Goal: Entertainment & Leisure: Consume media (video, audio)

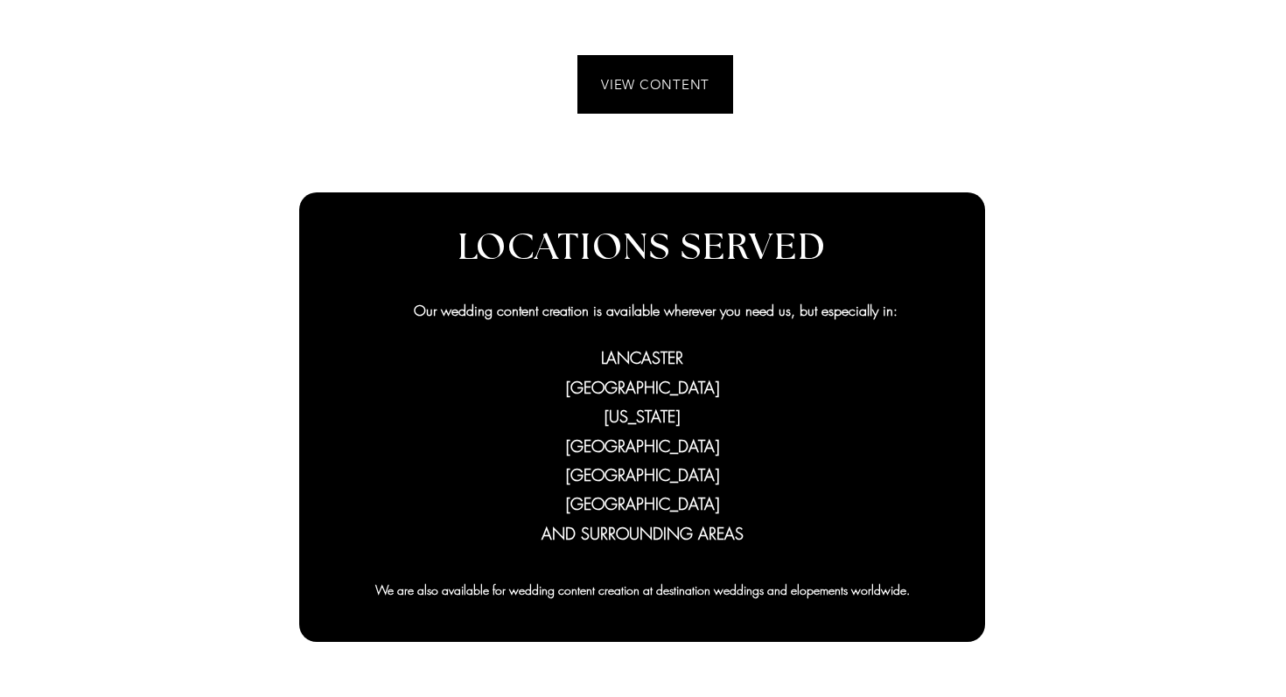
scroll to position [716, 0]
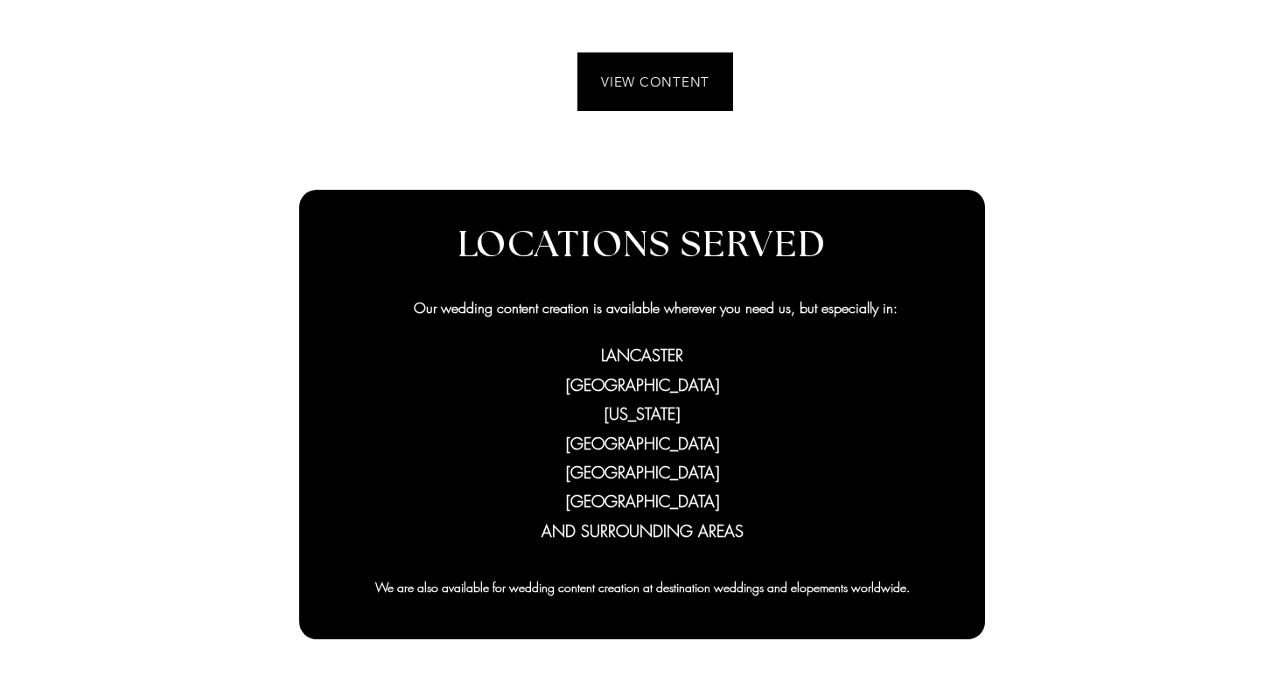
click at [632, 37] on div at bounding box center [643, 257] width 1286 height 939
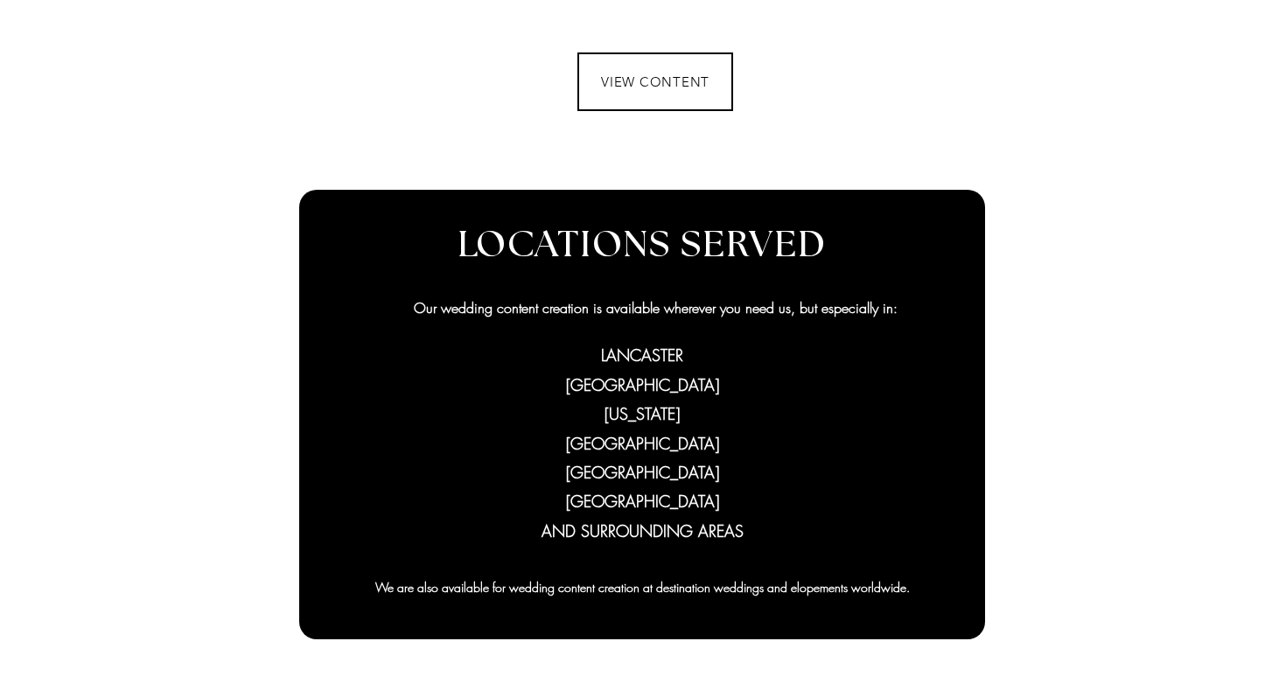
click at [632, 60] on span "VIEW CONTENT" at bounding box center [655, 81] width 152 height 55
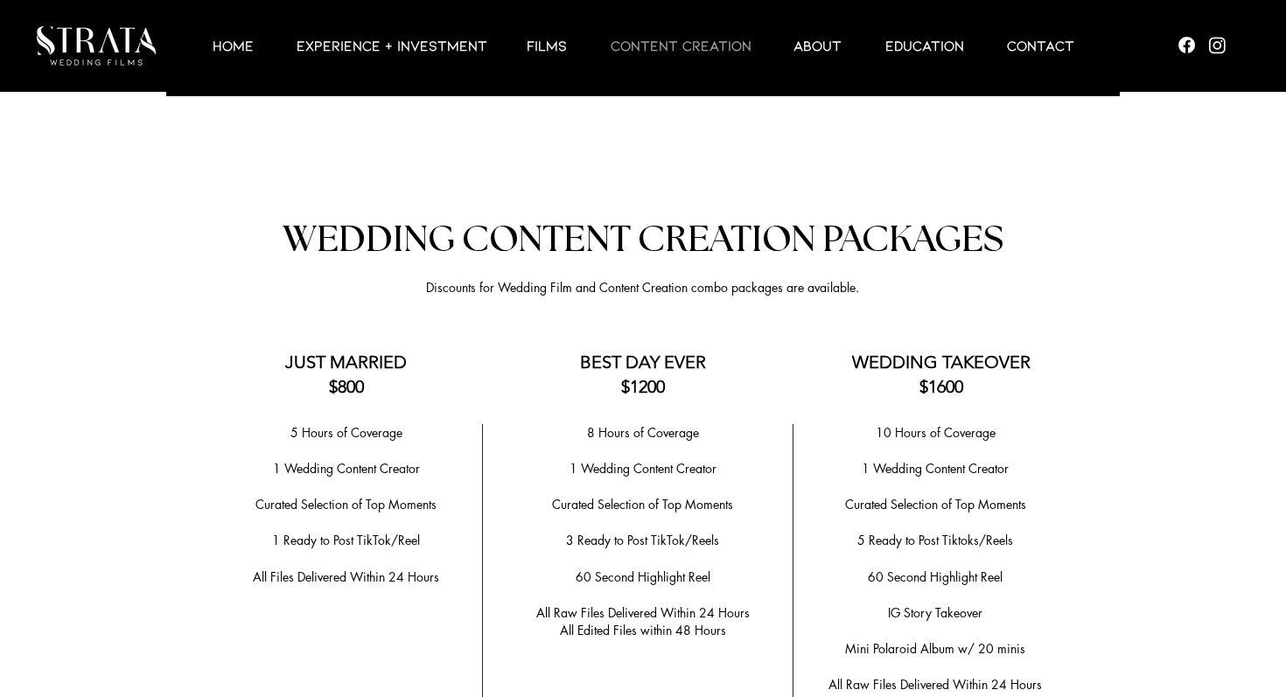
scroll to position [3405, 0]
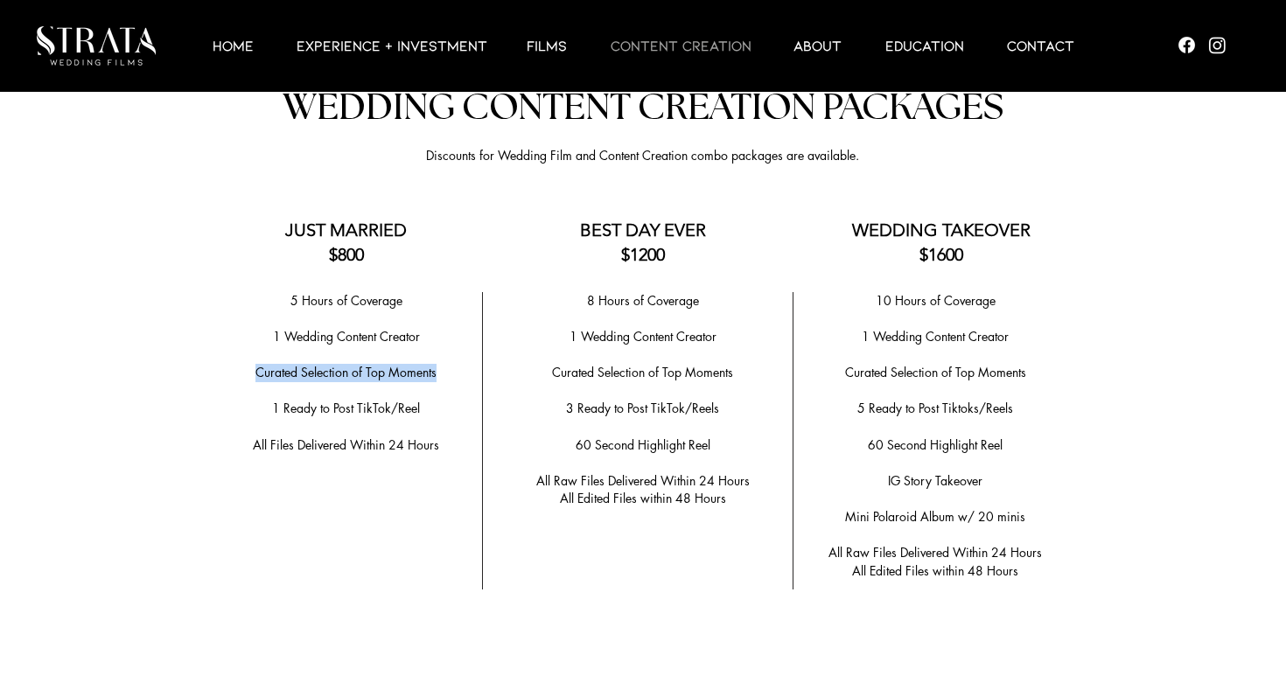
drag, startPoint x: 441, startPoint y: 367, endPoint x: 224, endPoint y: 364, distance: 217.0
click at [224, 364] on p "​Curated Selection of Top Moments" at bounding box center [346, 373] width 255 height 18
copy span "​Curated Selection of Top Moments"
drag, startPoint x: 411, startPoint y: 226, endPoint x: 276, endPoint y: 218, distance: 135.9
click at [276, 218] on h3 "JUST MARRIED $800" at bounding box center [346, 242] width 172 height 49
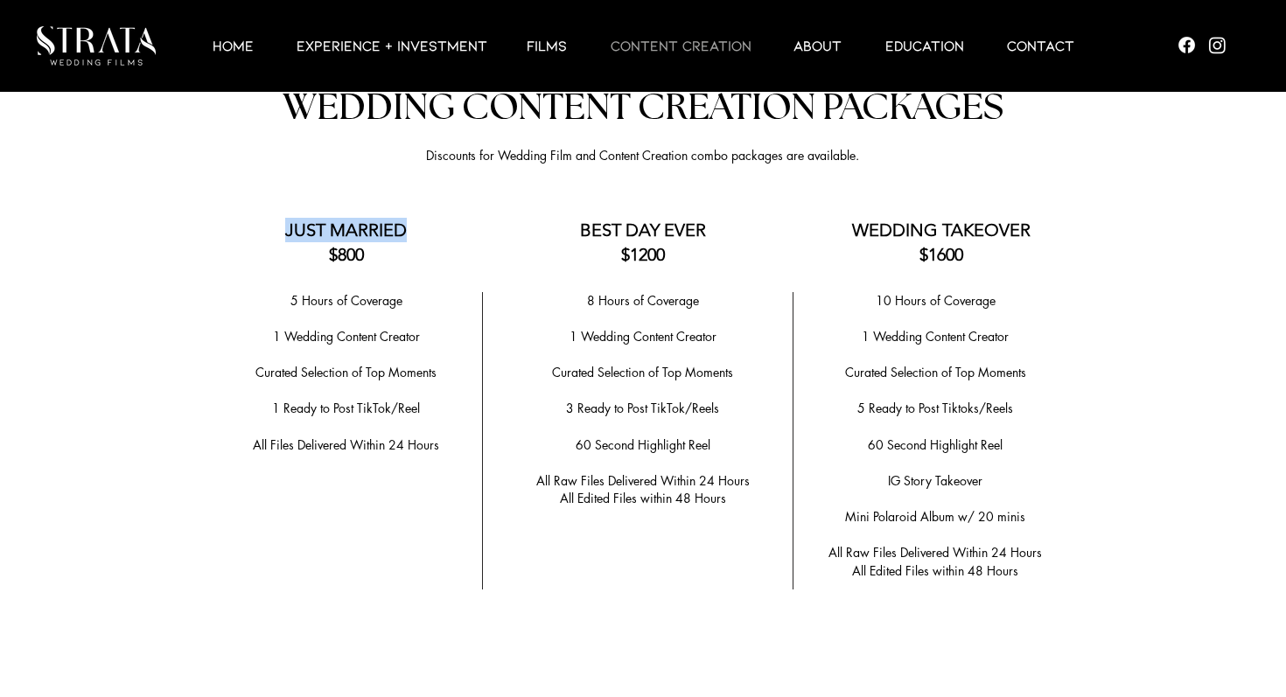
copy span "JUST MARRIED"
click at [387, 294] on span "5 Hours of Coverage" at bounding box center [346, 300] width 112 height 17
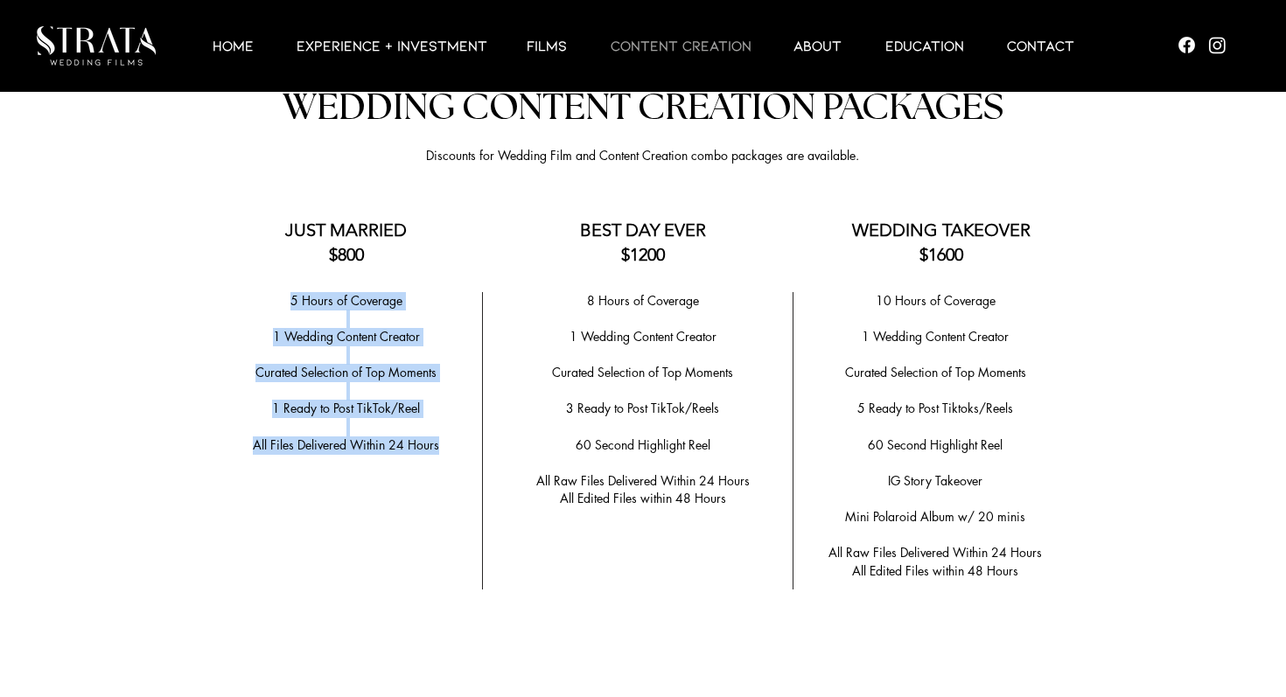
drag, startPoint x: 276, startPoint y: 298, endPoint x: 452, endPoint y: 433, distance: 221.6
click at [452, 433] on div "5 Hours of Coverage ​ 1 Wedding Content Creator ​ ​Curated Selection of Top Mom…" at bounding box center [346, 391] width 255 height 199
copy div "5 Hours of Coverage ​ 1 Wedding Content Creator ​ ​Curated Selection of Top Mom…"
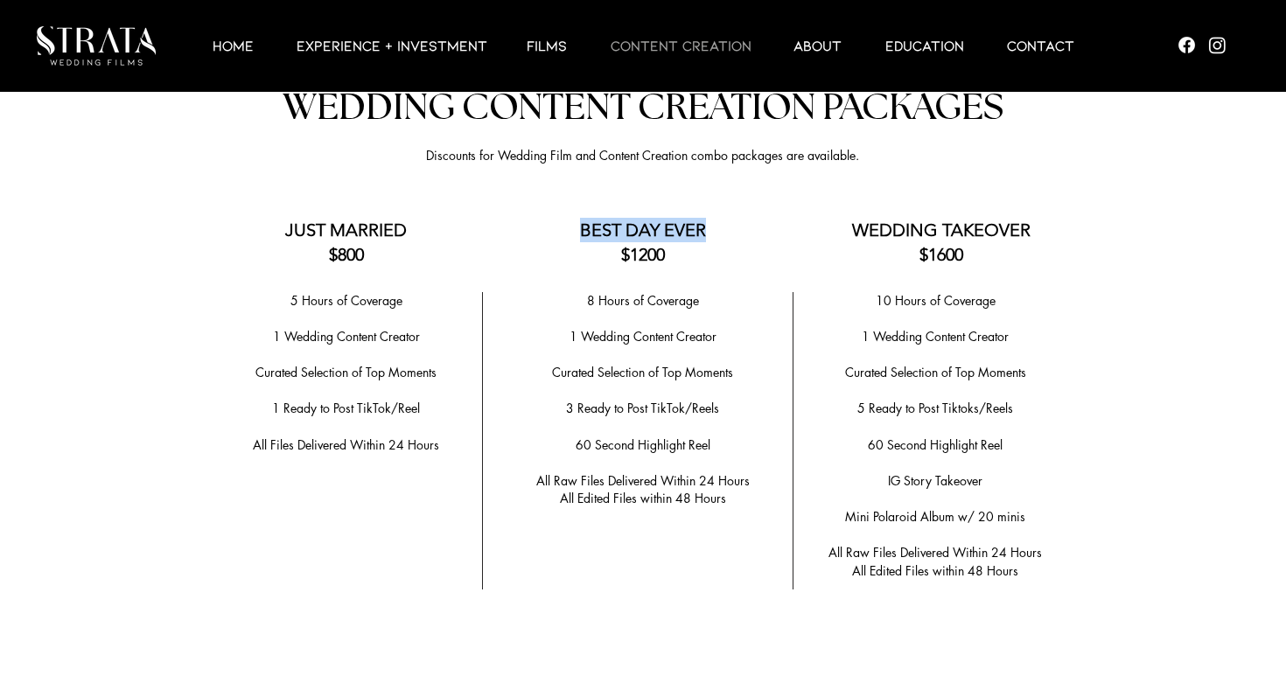
drag, startPoint x: 579, startPoint y: 220, endPoint x: 718, endPoint y: 226, distance: 139.2
click at [718, 226] on h3 "BEST DAY EVER $1200" at bounding box center [643, 242] width 245 height 49
copy span "BEST DAY EVER"
click at [609, 346] on p "​" at bounding box center [643, 355] width 274 height 18
click at [570, 368] on span "​Curated Selection of Top Moments" at bounding box center [642, 372] width 181 height 17
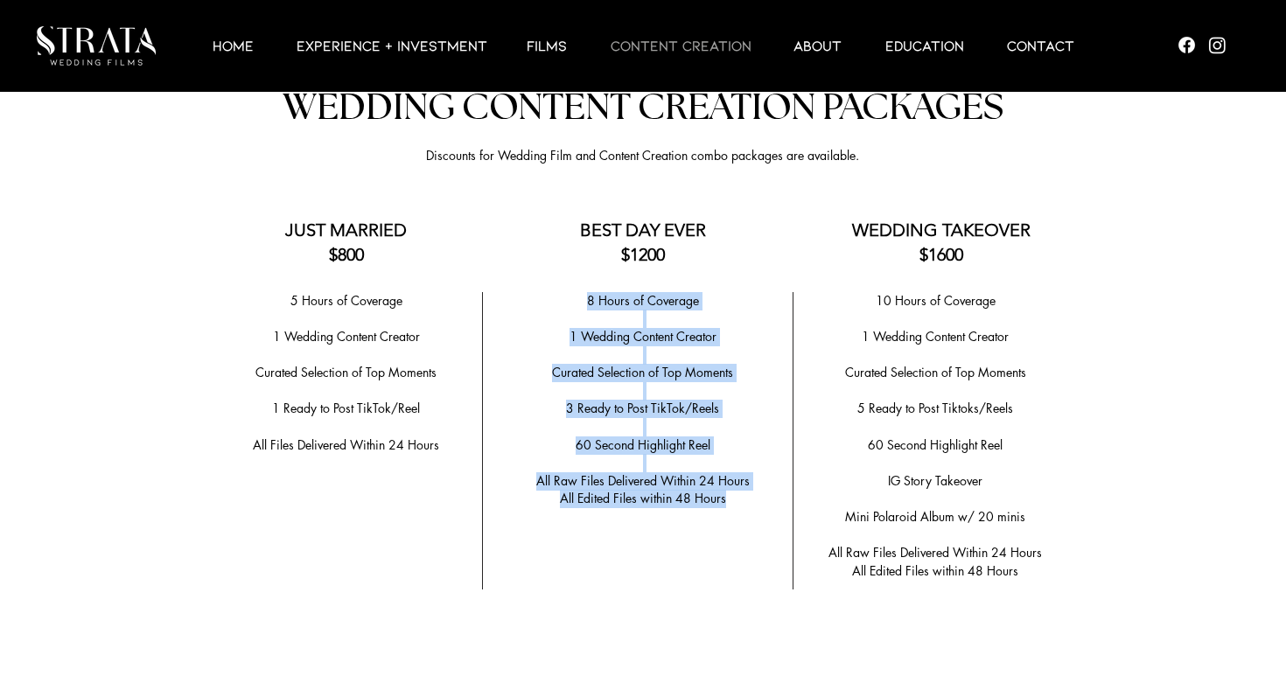
drag, startPoint x: 584, startPoint y: 294, endPoint x: 741, endPoint y: 486, distance: 248.7
click at [741, 486] on div "8 Hours of Coverage ​ 1 Wedding Content Creator ​ ​Curated Selection of Top Mom…" at bounding box center [643, 400] width 274 height 216
copy div "8 Hours of Coverage ​ 1 Wedding Content Creator ​ ​Curated Selection of Top Mom…"
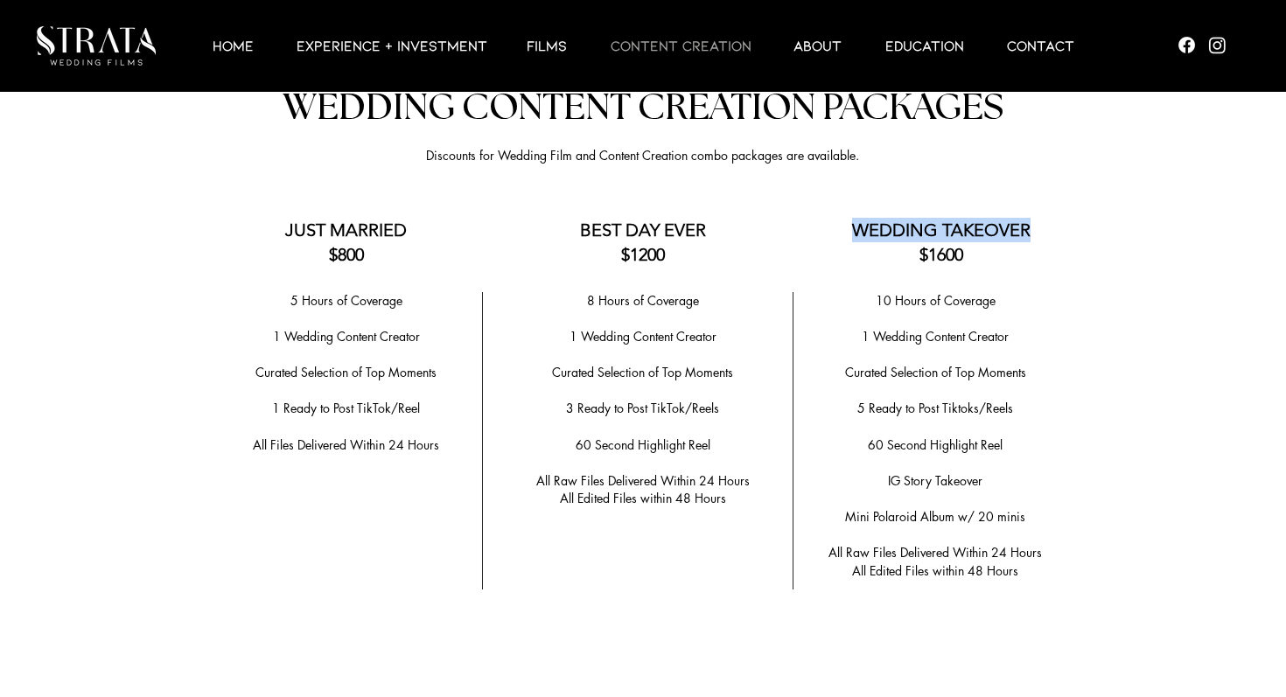
drag, startPoint x: 854, startPoint y: 219, endPoint x: 1046, endPoint y: 225, distance: 191.7
click at [1042, 225] on h3 "WEDDING TAKEOVER $1600" at bounding box center [941, 242] width 225 height 49
copy span "WEDDING TAKEOVER"
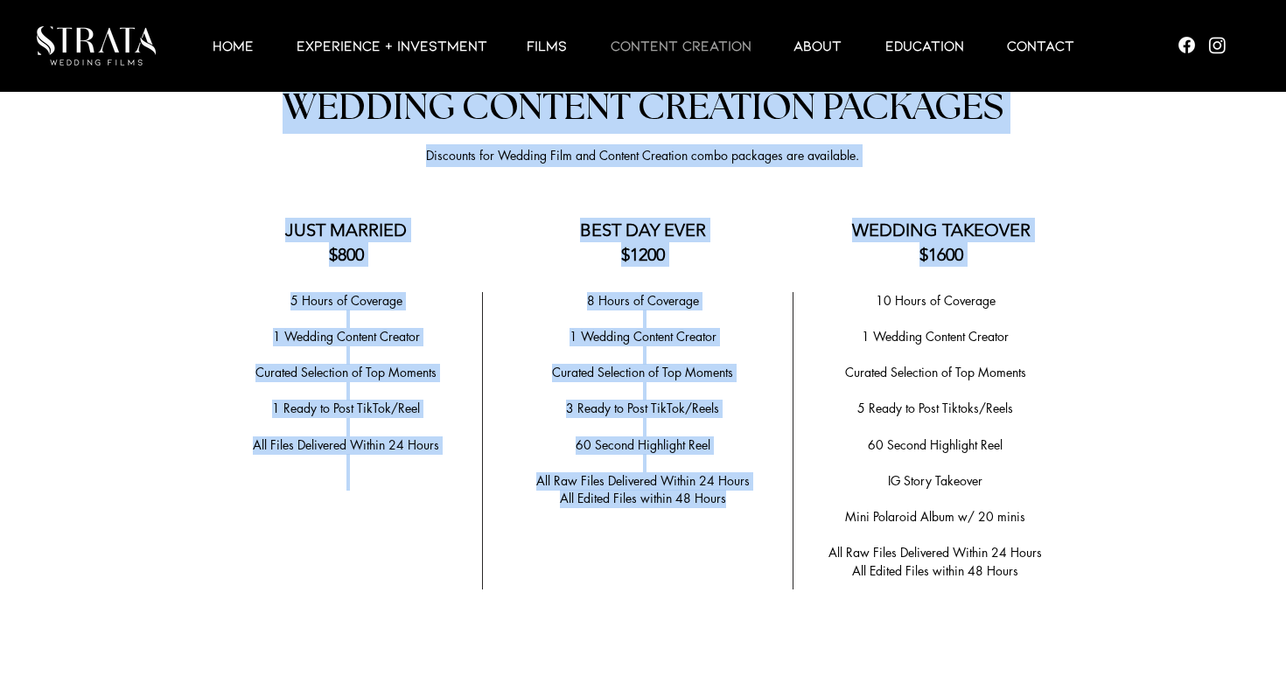
drag, startPoint x: 869, startPoint y: 290, endPoint x: 1053, endPoint y: 567, distance: 332.0
click at [1053, 567] on section "Anchor 2 WEDDING CONTENT CREATION PACKAGES Discounts for Wedding Film and Conte…" at bounding box center [643, 652] width 1286 height 1245
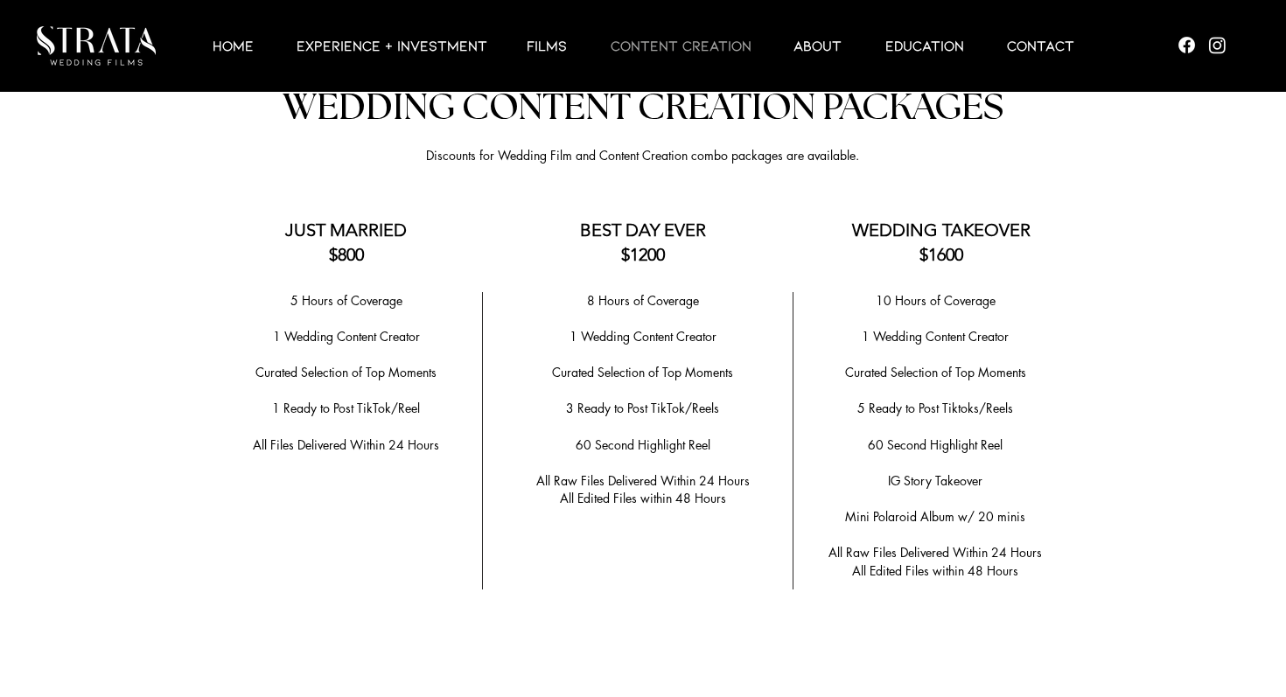
click at [1054, 570] on div at bounding box center [643, 652] width 1286 height 1245
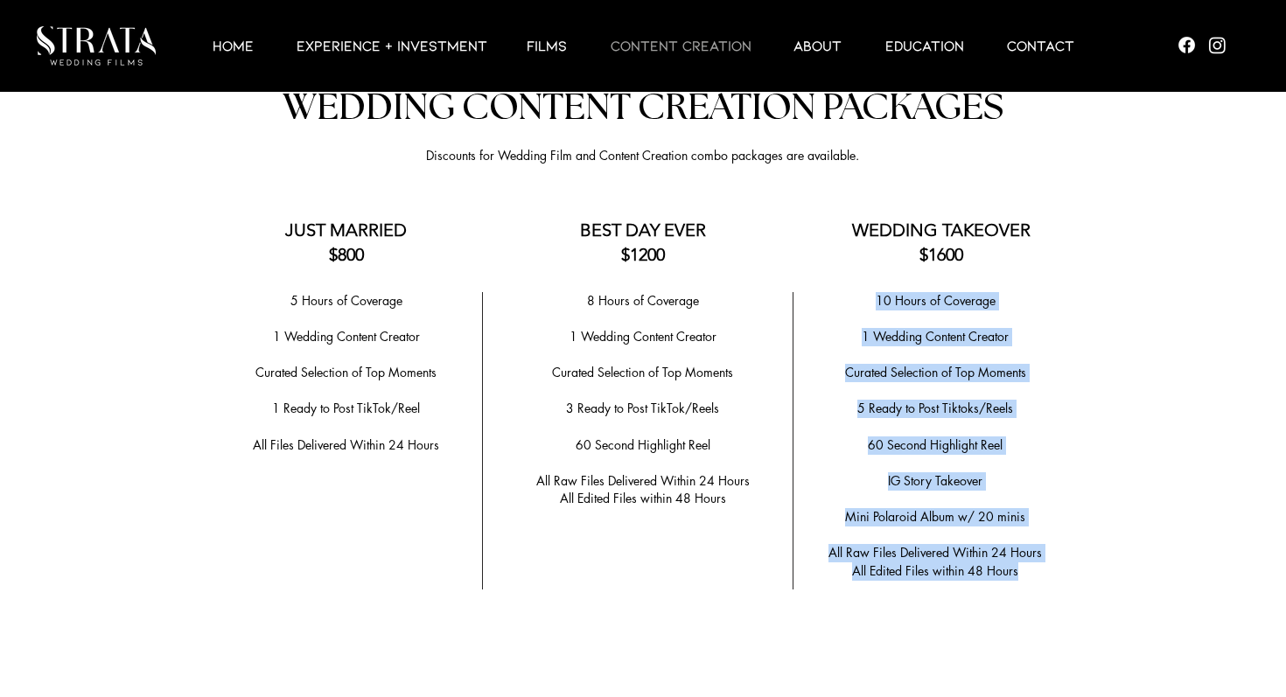
drag, startPoint x: 872, startPoint y: 290, endPoint x: 1027, endPoint y: 558, distance: 310.1
click at [1027, 558] on div "10 Hours of Coverage ​ 1 Wedding Content Creator ​ Curated Selection of Top Mom…" at bounding box center [935, 436] width 262 height 289
copy div "10 Hours of Coverage ​ 1 Wedding Content Creator ​ Curated Selection of Top Mom…"
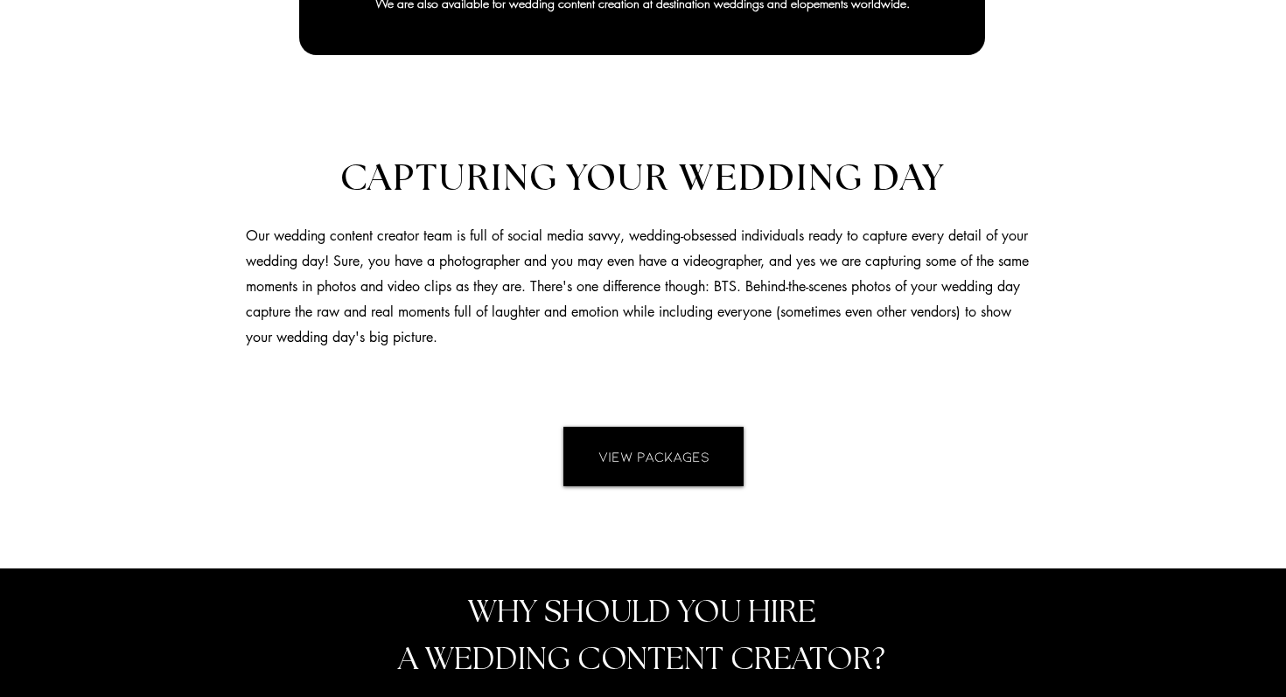
scroll to position [1349, 0]
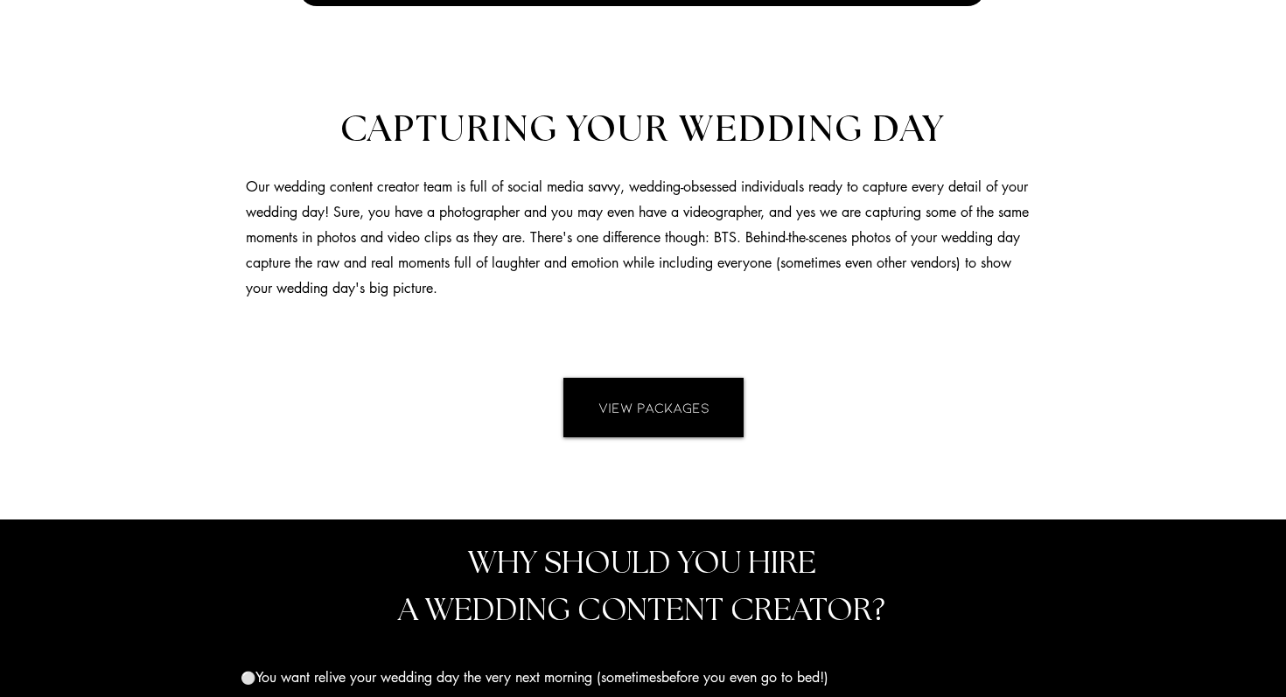
click at [606, 393] on link "VIEW PACKAGES" at bounding box center [653, 407] width 180 height 59
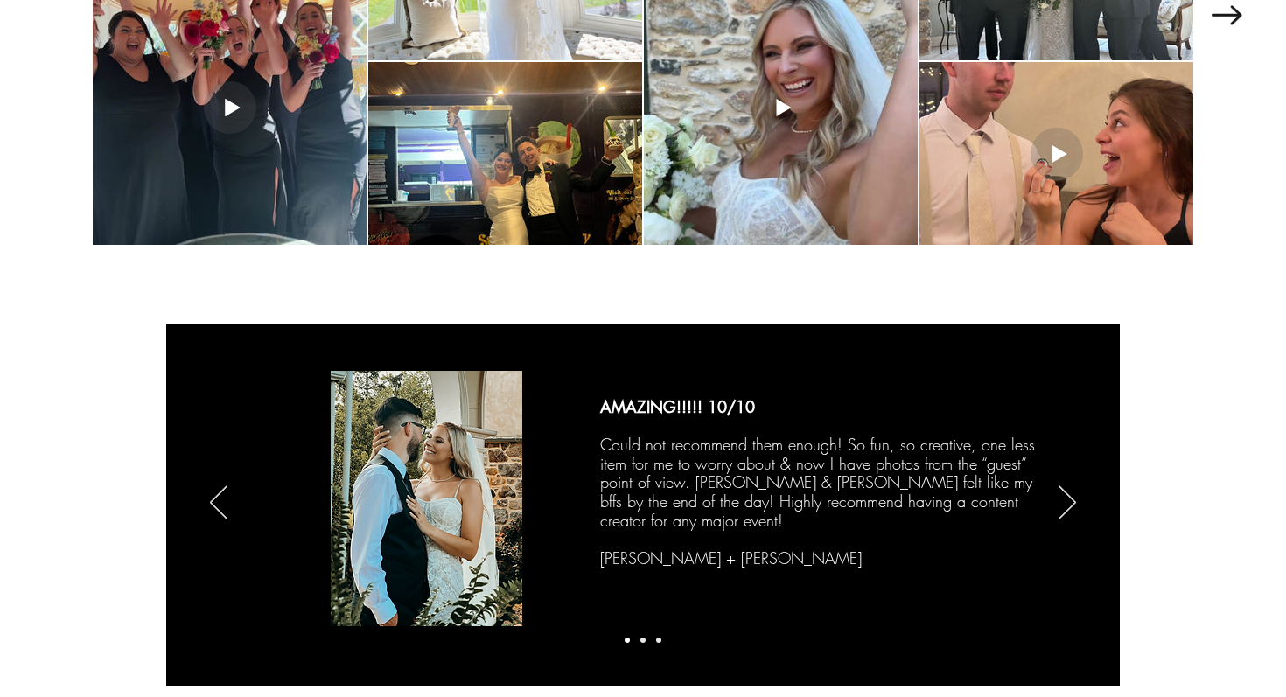
scroll to position [2351, 0]
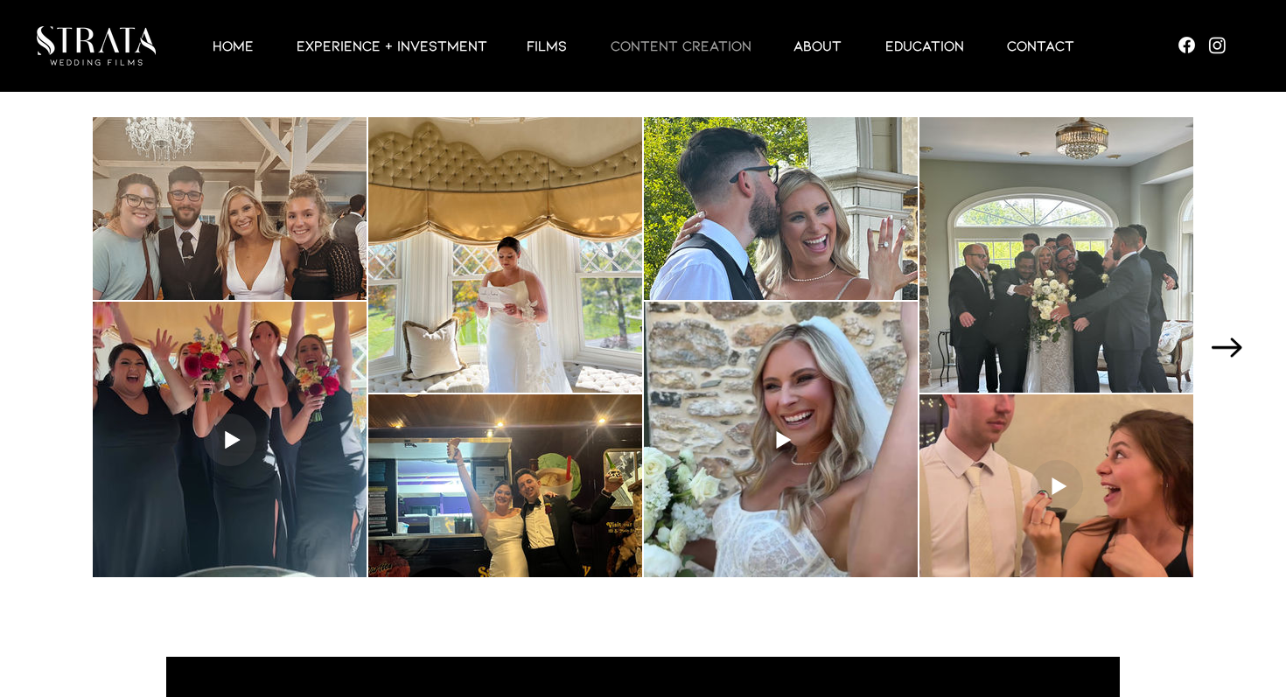
click at [1233, 344] on icon "Next Item" at bounding box center [1227, 347] width 31 height 19
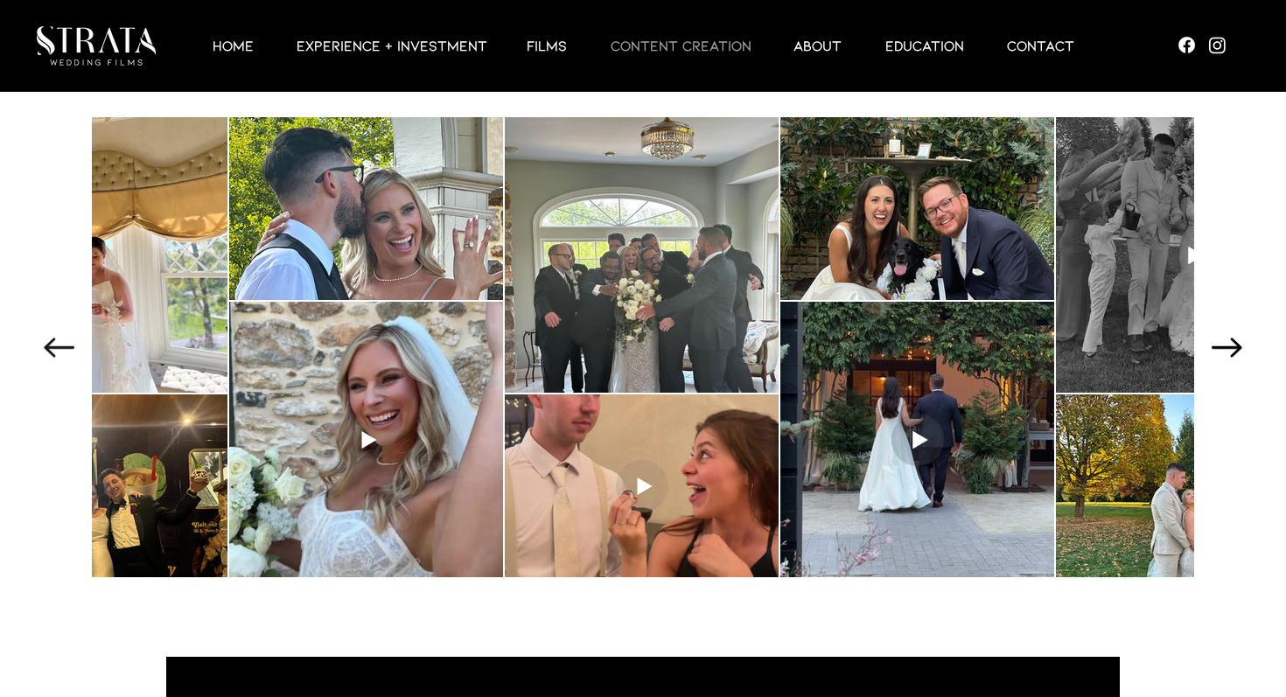
click at [1239, 346] on icon "Next Item" at bounding box center [1227, 347] width 31 height 19
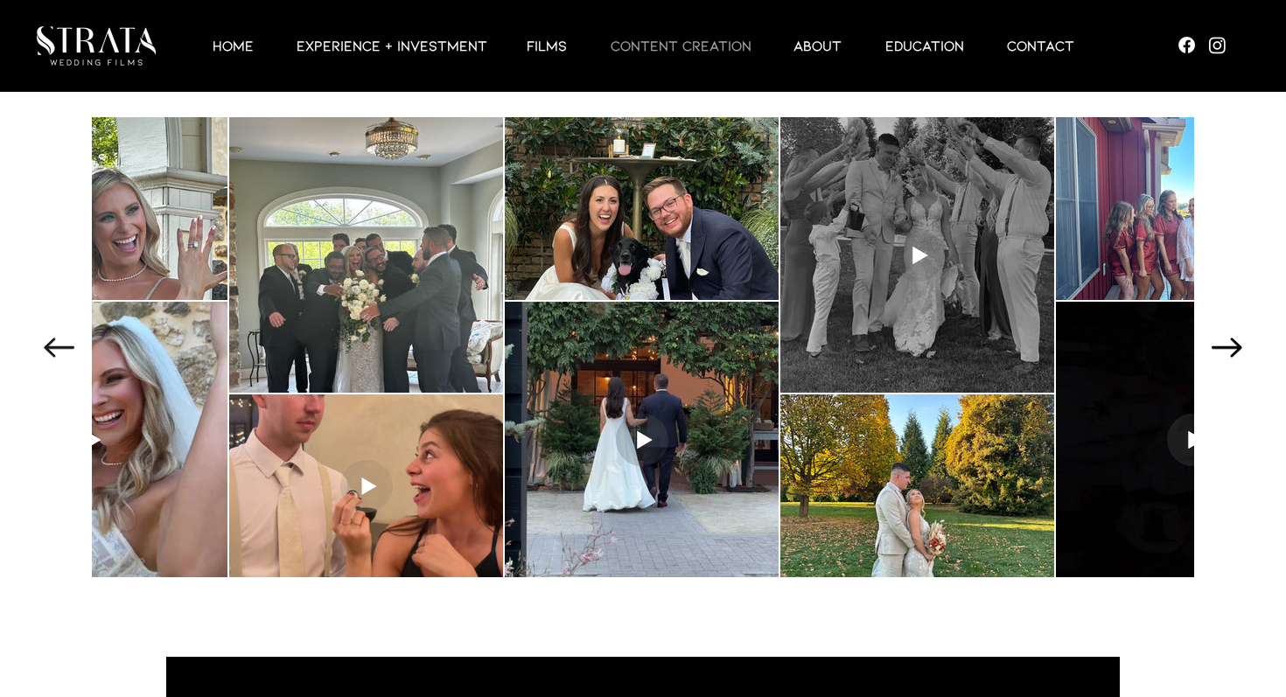
click at [1238, 346] on icon "Next Item" at bounding box center [1227, 347] width 31 height 19
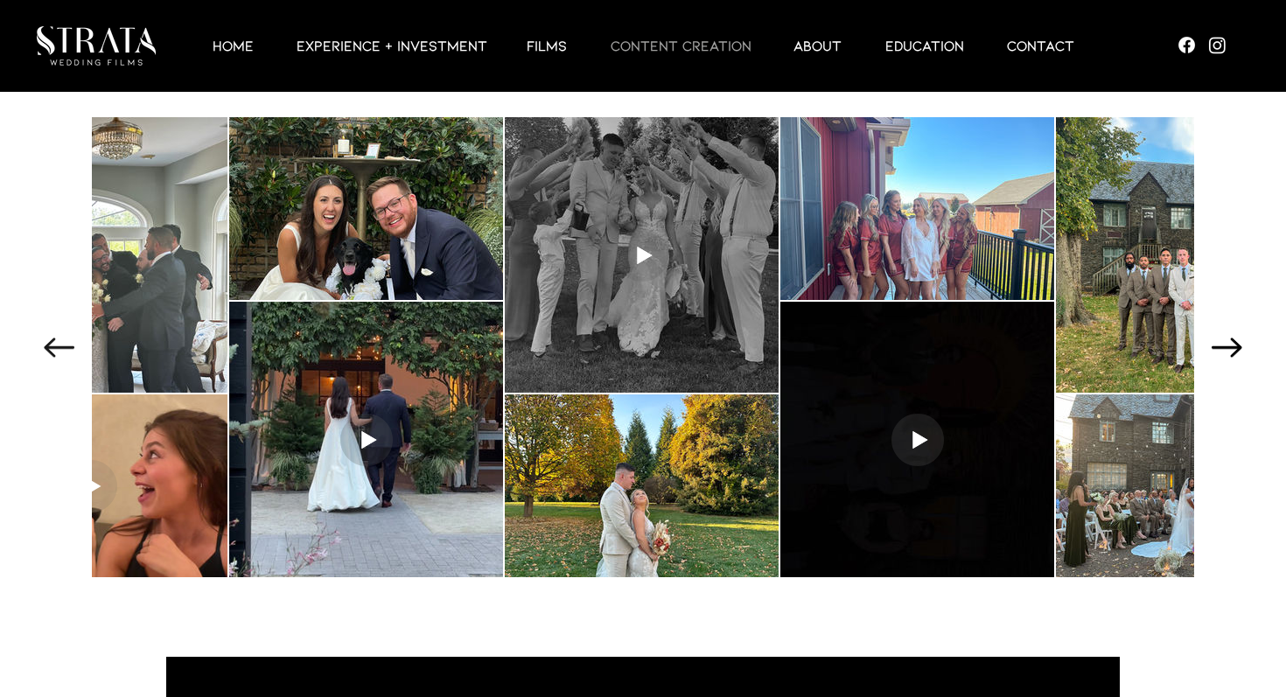
click at [1238, 346] on icon "Next Item" at bounding box center [1227, 347] width 31 height 19
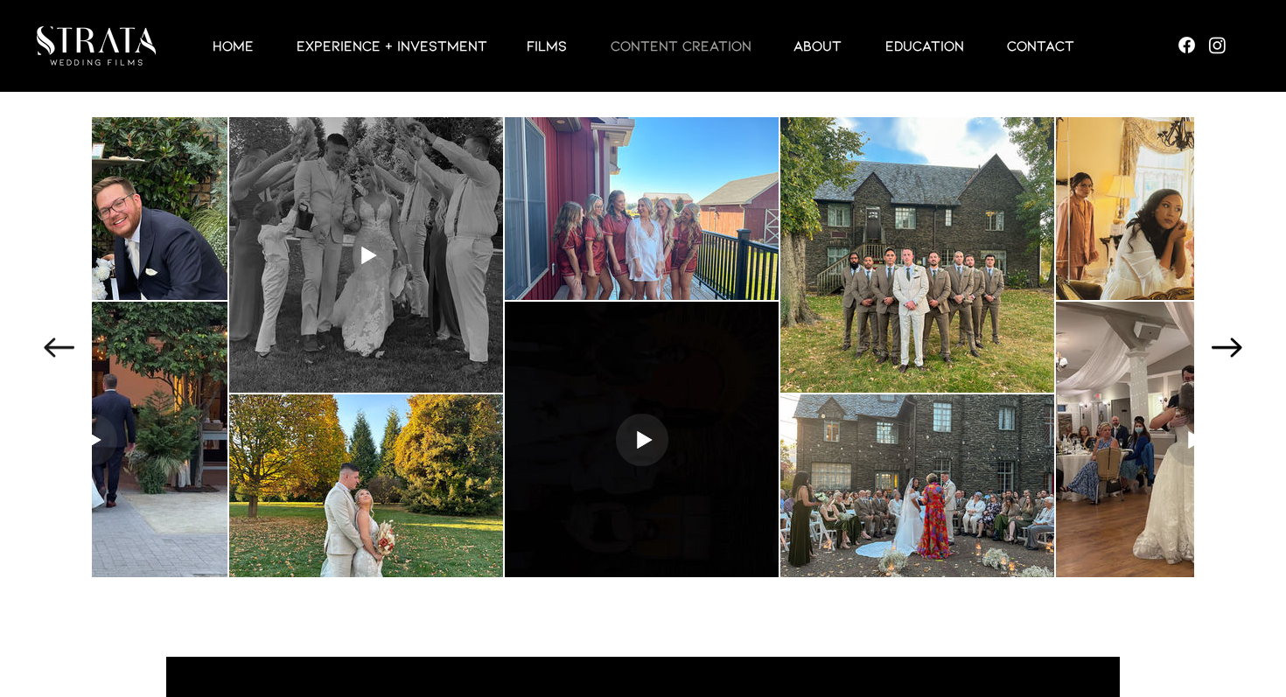
click at [1238, 346] on icon "Next Item" at bounding box center [1227, 347] width 31 height 19
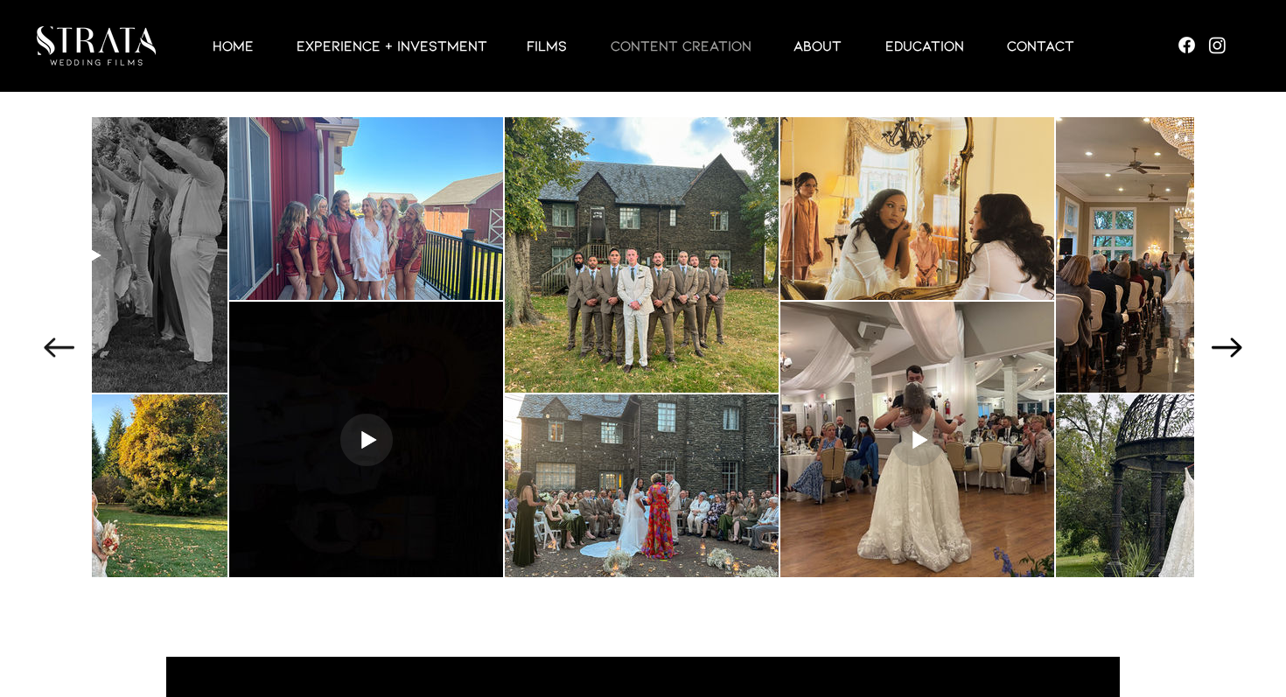
scroll to position [0, 1517]
click at [1238, 346] on icon "Next Item" at bounding box center [1227, 347] width 31 height 19
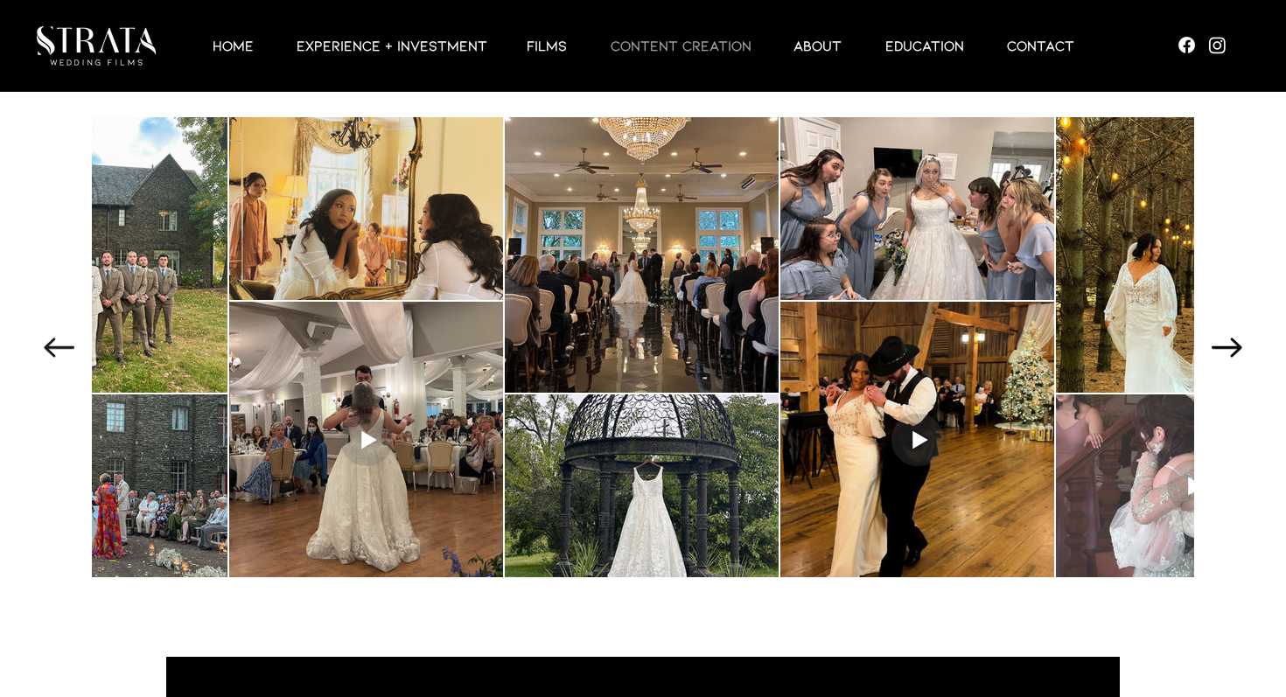
click at [1238, 346] on icon "Next Item" at bounding box center [1227, 347] width 31 height 19
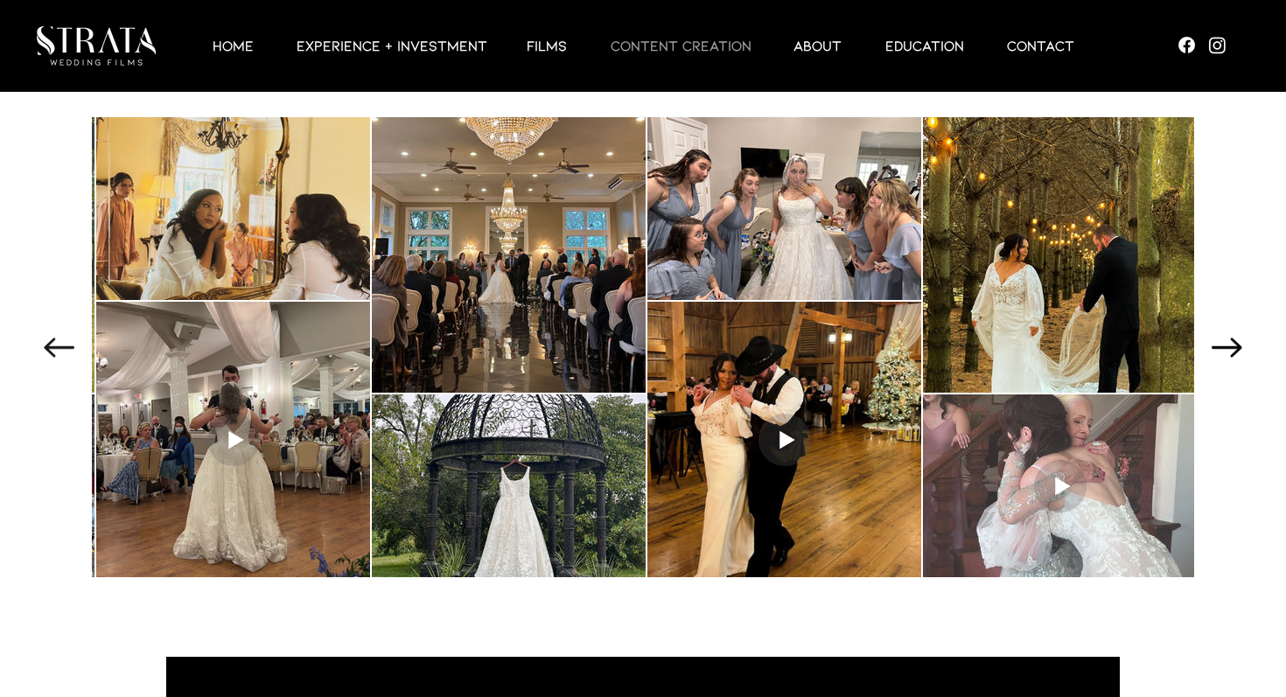
click at [1238, 346] on icon "Next Item" at bounding box center [1227, 347] width 31 height 19
click at [1233, 343] on icon "Next Item" at bounding box center [1227, 347] width 31 height 19
click at [1224, 338] on icon "Next Item" at bounding box center [1227, 347] width 31 height 19
click at [1225, 338] on icon "Next Item" at bounding box center [1227, 347] width 31 height 19
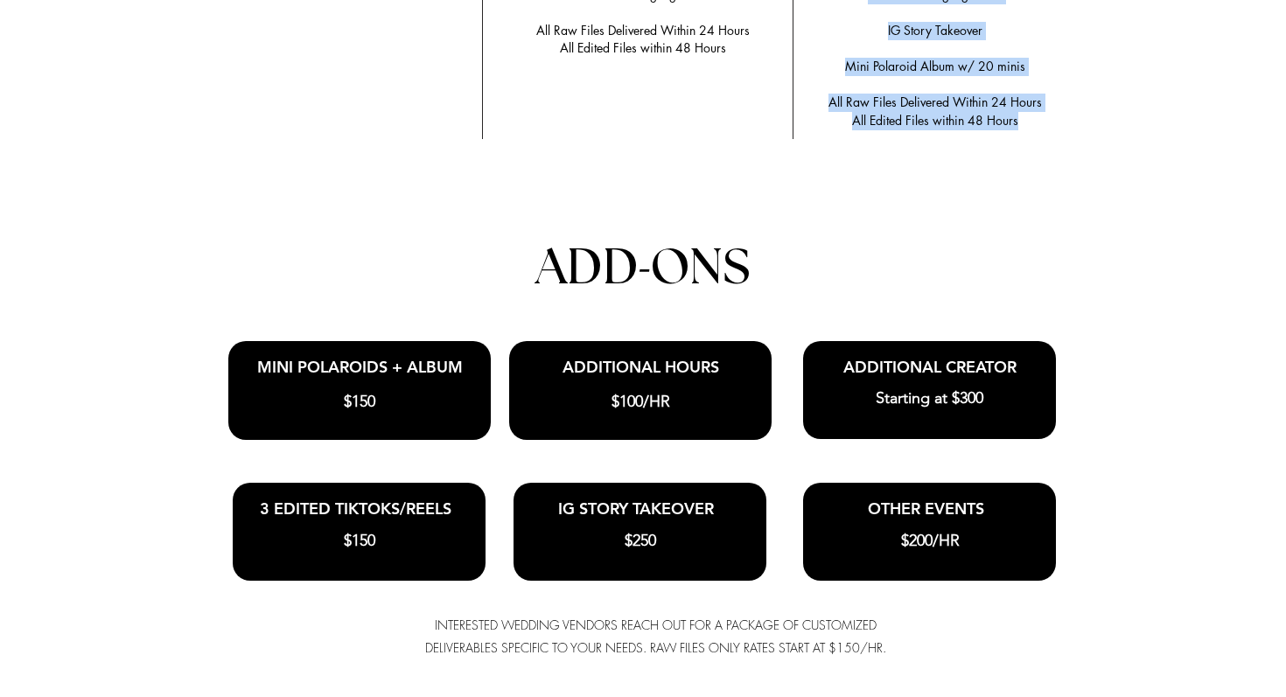
scroll to position [3857, 0]
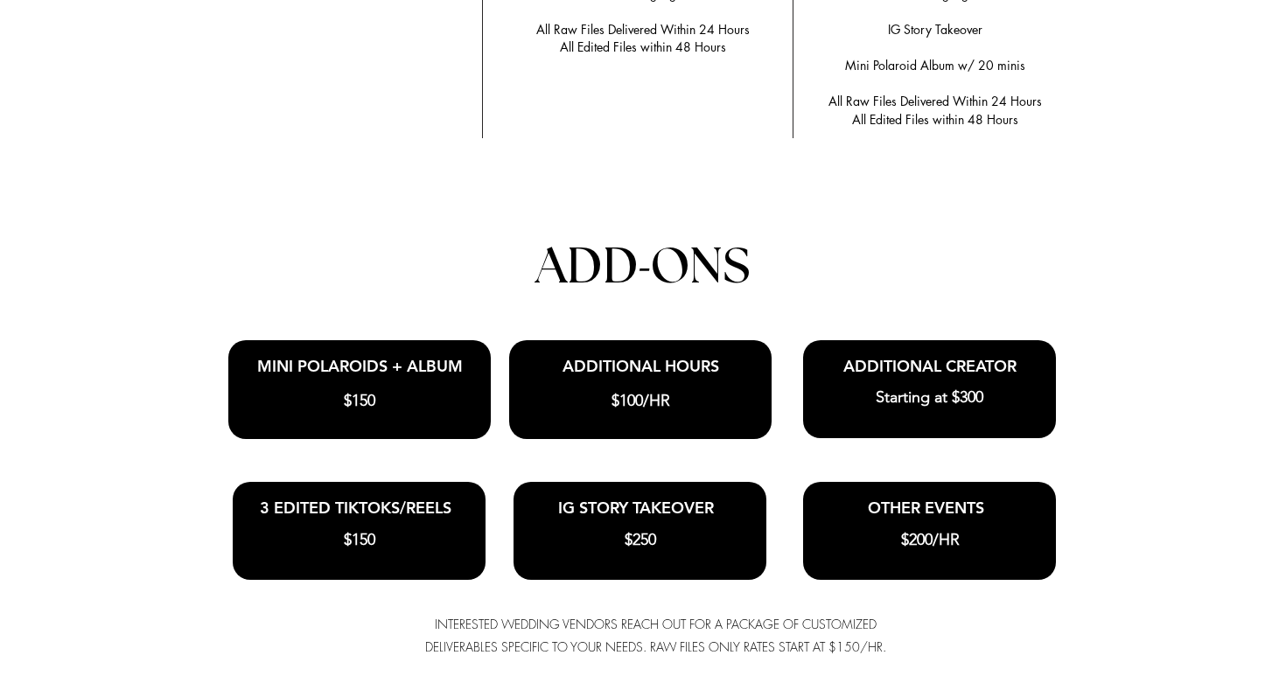
click at [350, 399] on span "$150" at bounding box center [359, 400] width 31 height 19
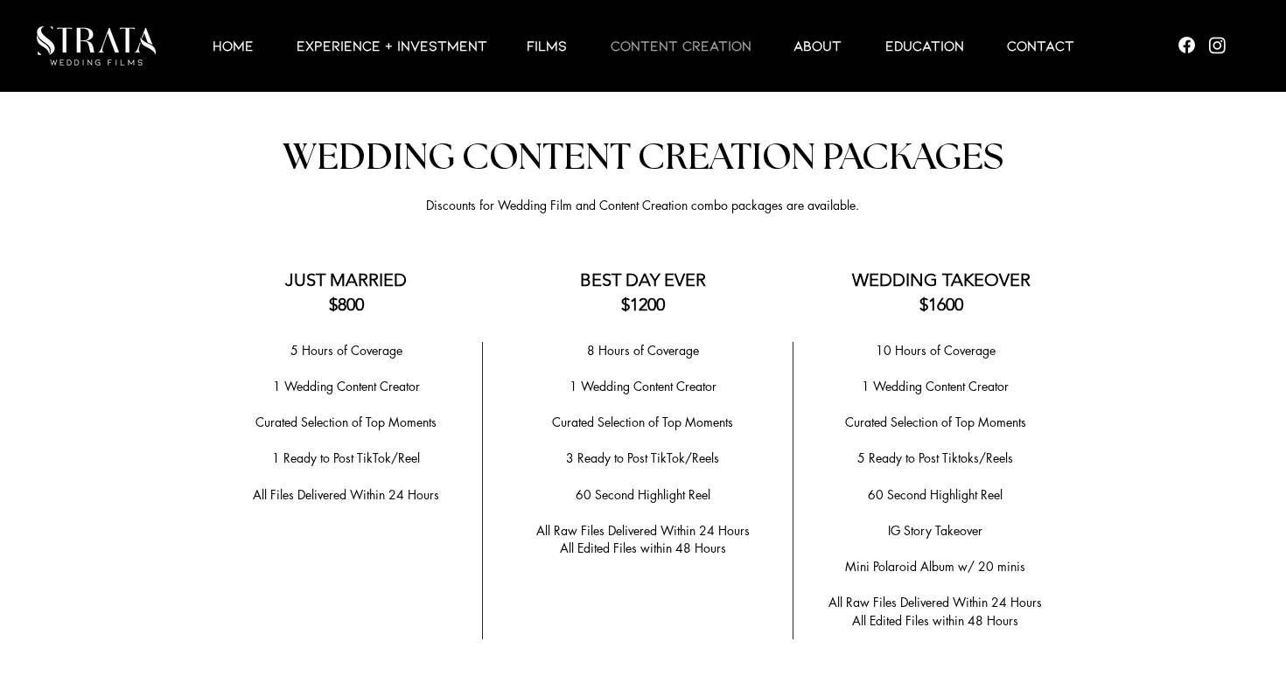
scroll to position [3357, 0]
click at [549, 52] on p "Films" at bounding box center [547, 45] width 58 height 21
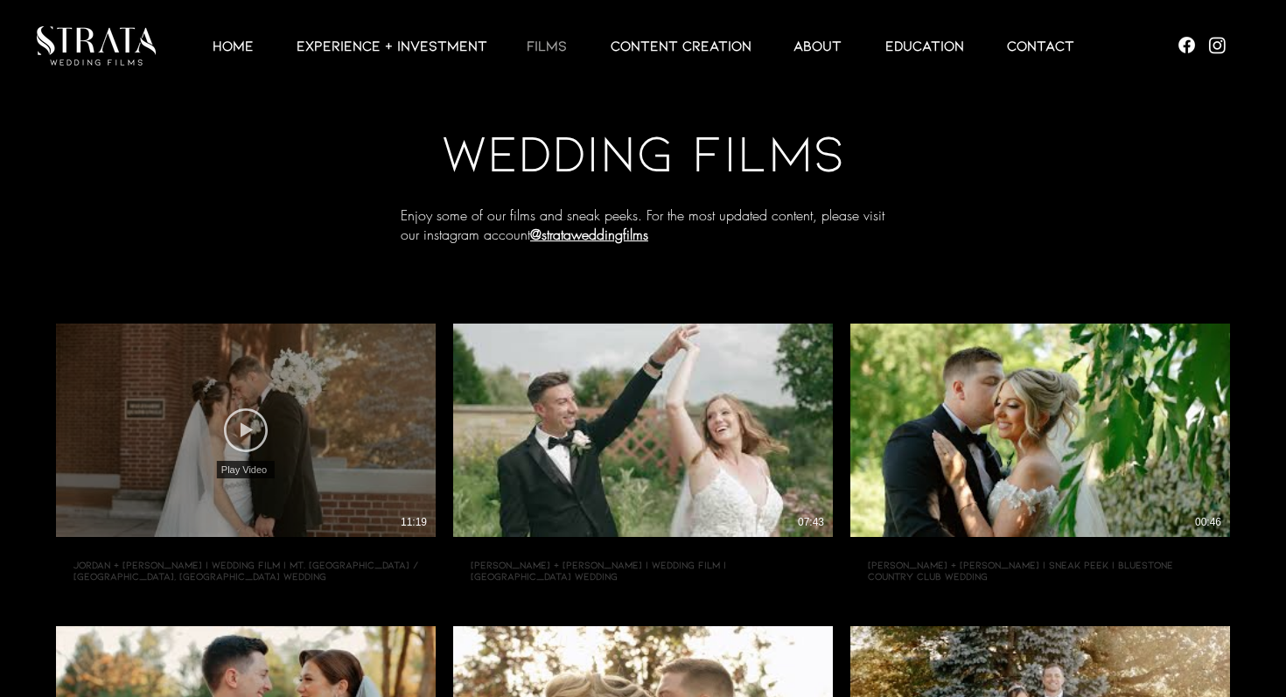
click at [259, 444] on use "Play Video" at bounding box center [246, 431] width 44 height 44
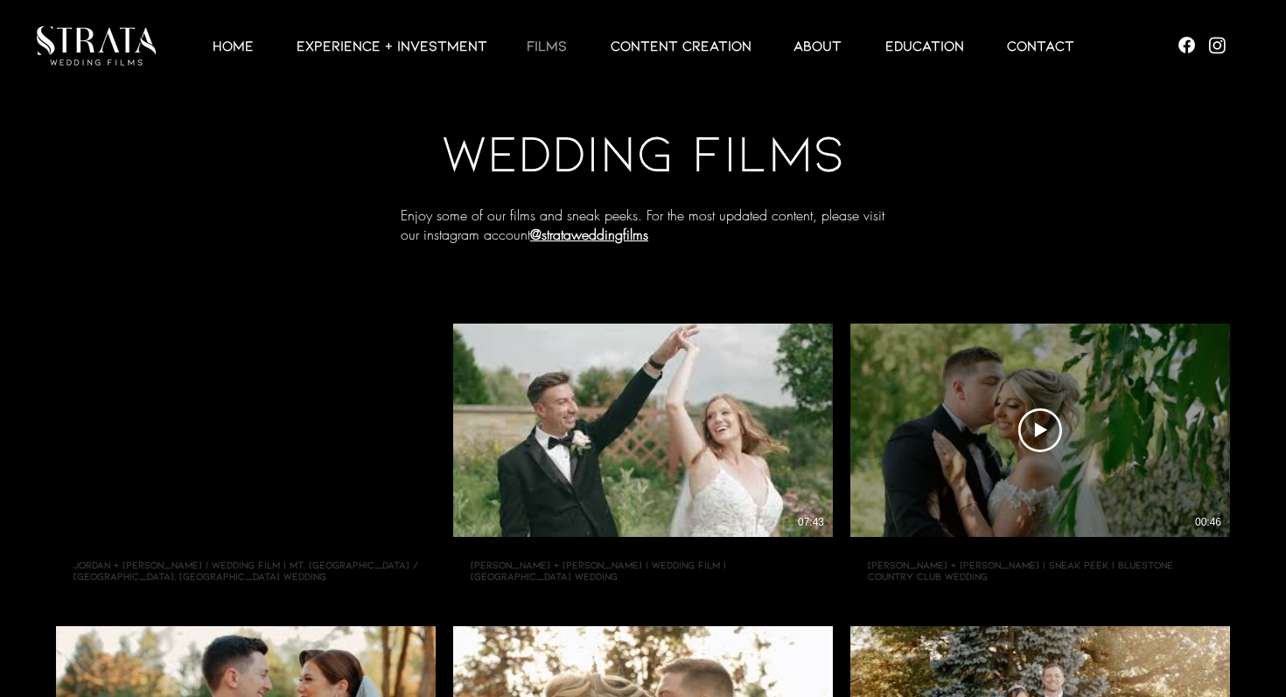
click at [1008, 417] on div "Play Video Play Video 00:46" at bounding box center [1040, 430] width 380 height 213
type input "[URL][DOMAIN_NAME]"
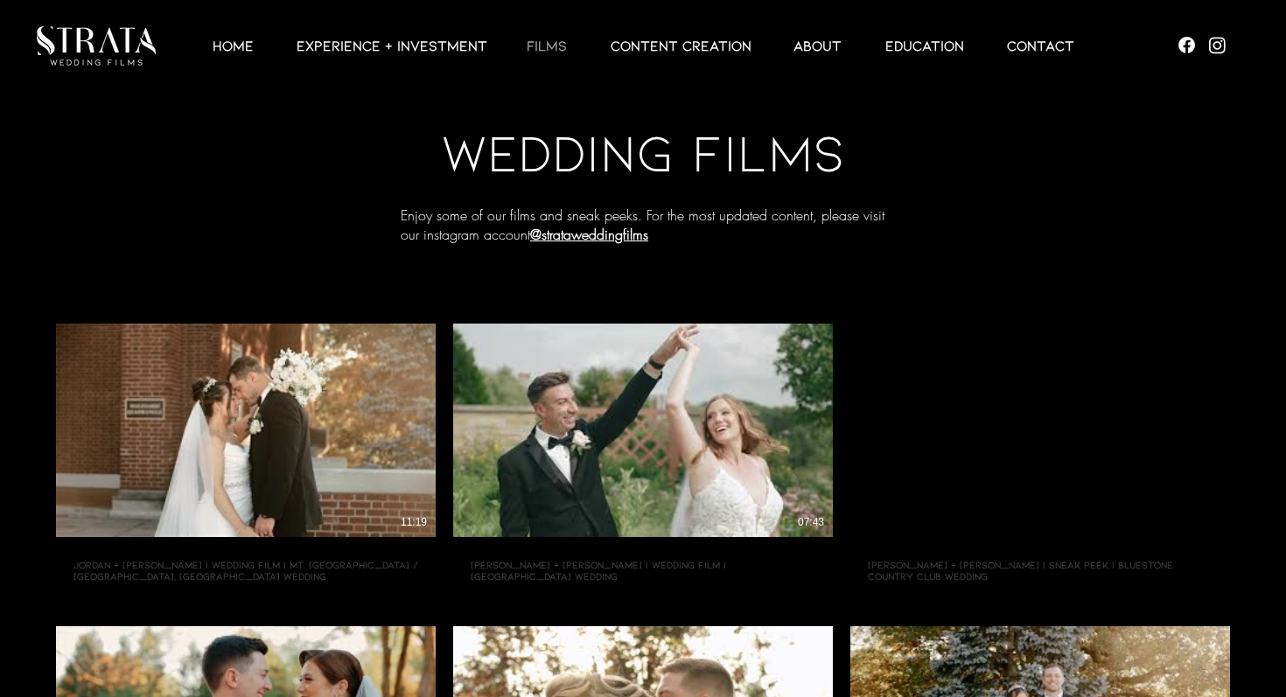
click at [1222, 44] on img "Social Bar" at bounding box center [1218, 45] width 22 height 22
click at [1181, 45] on img "Social Bar" at bounding box center [1187, 45] width 22 height 22
click at [1072, 49] on p "Contact" at bounding box center [1040, 45] width 85 height 21
click at [1036, 53] on p "Contact" at bounding box center [1040, 45] width 85 height 21
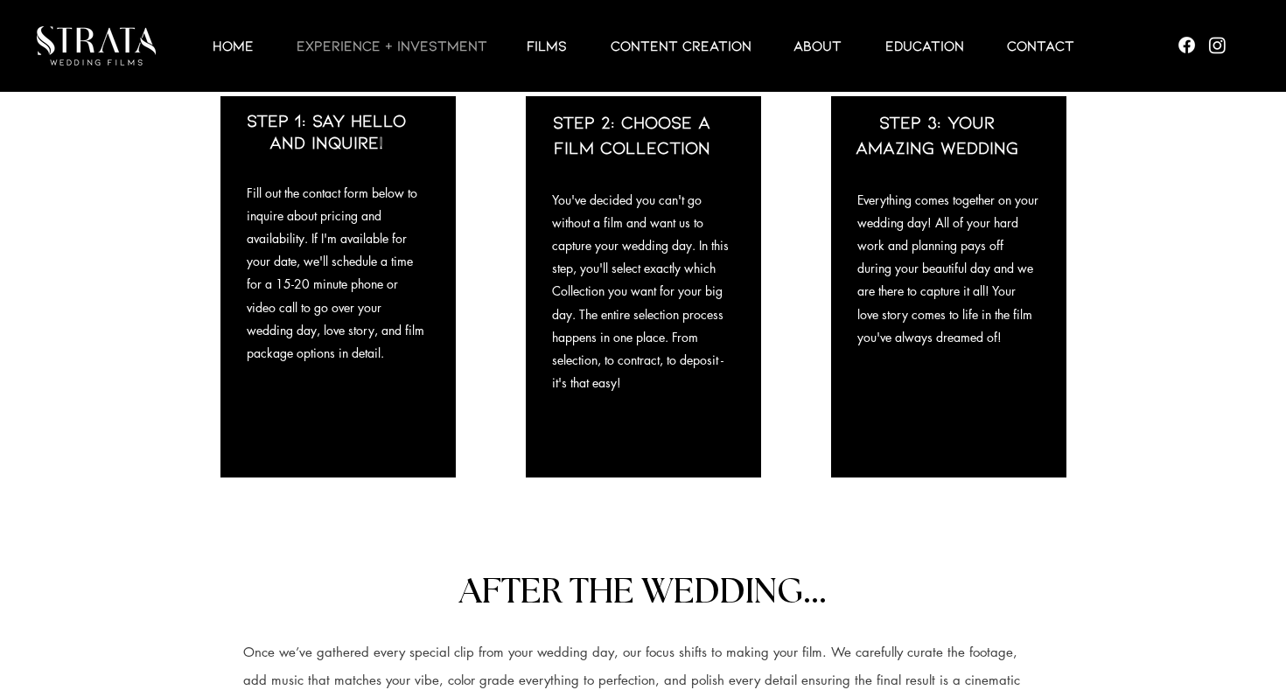
scroll to position [1630, 0]
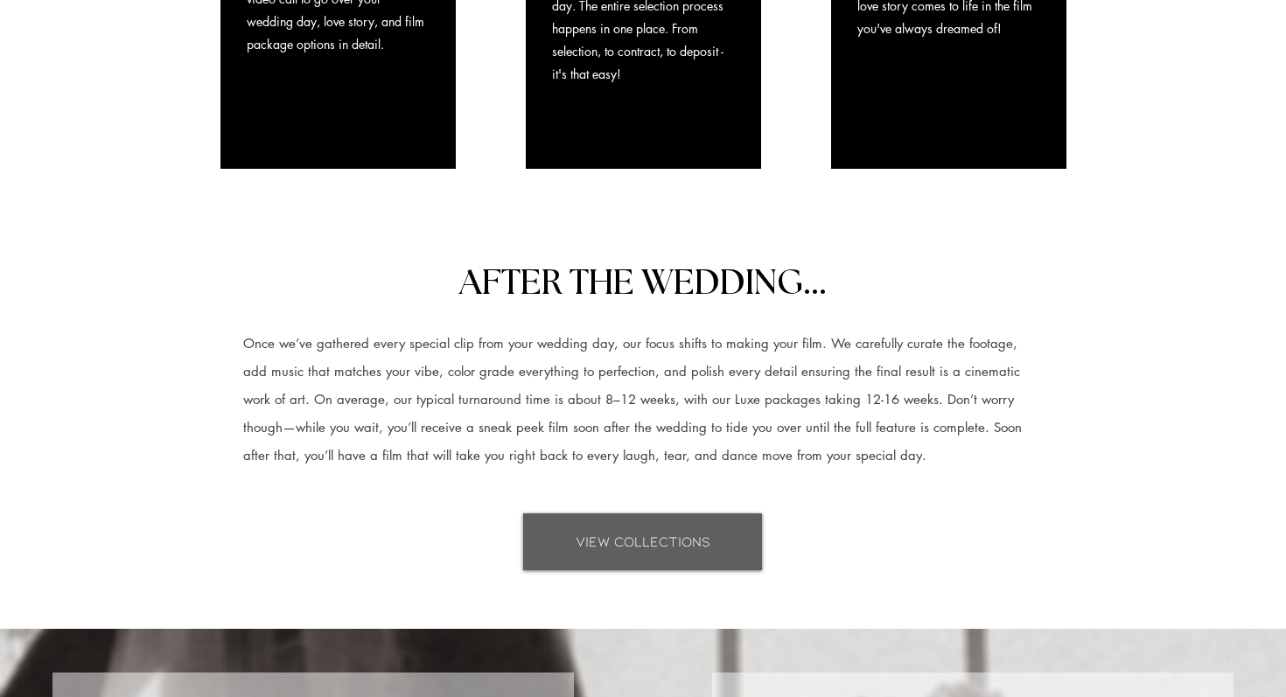
click at [695, 535] on span "VIEW COLLECTIONS" at bounding box center [643, 541] width 135 height 19
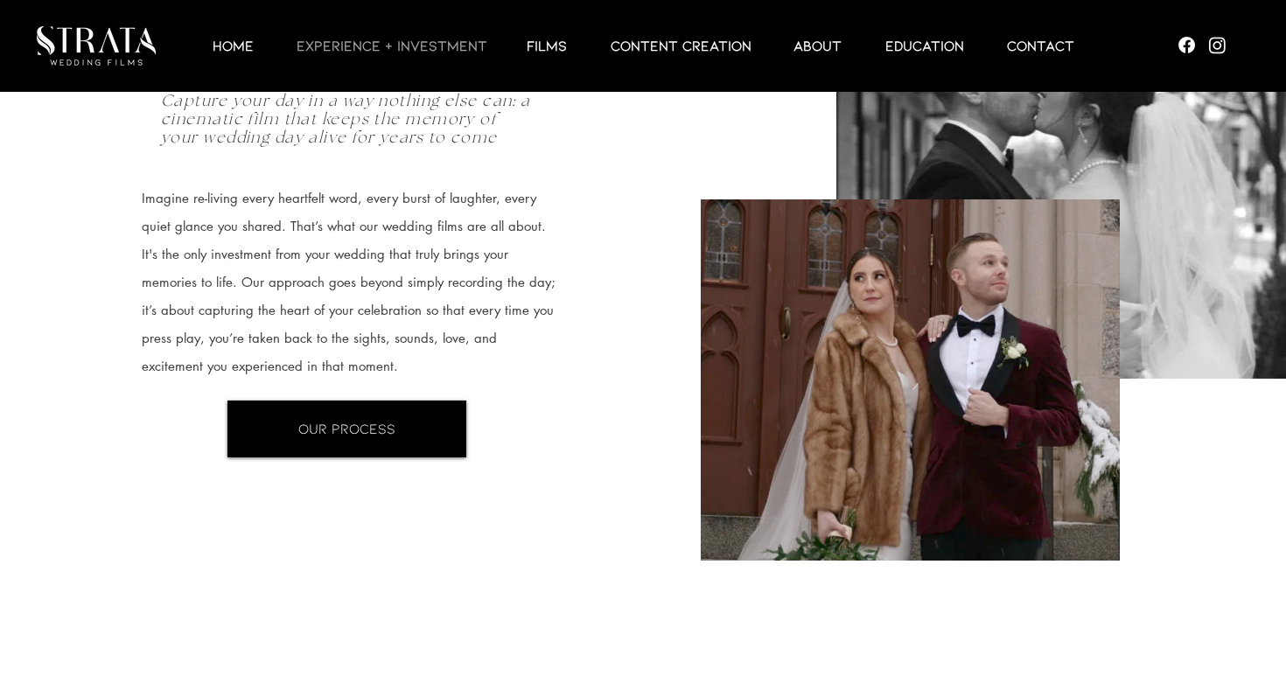
scroll to position [0, 0]
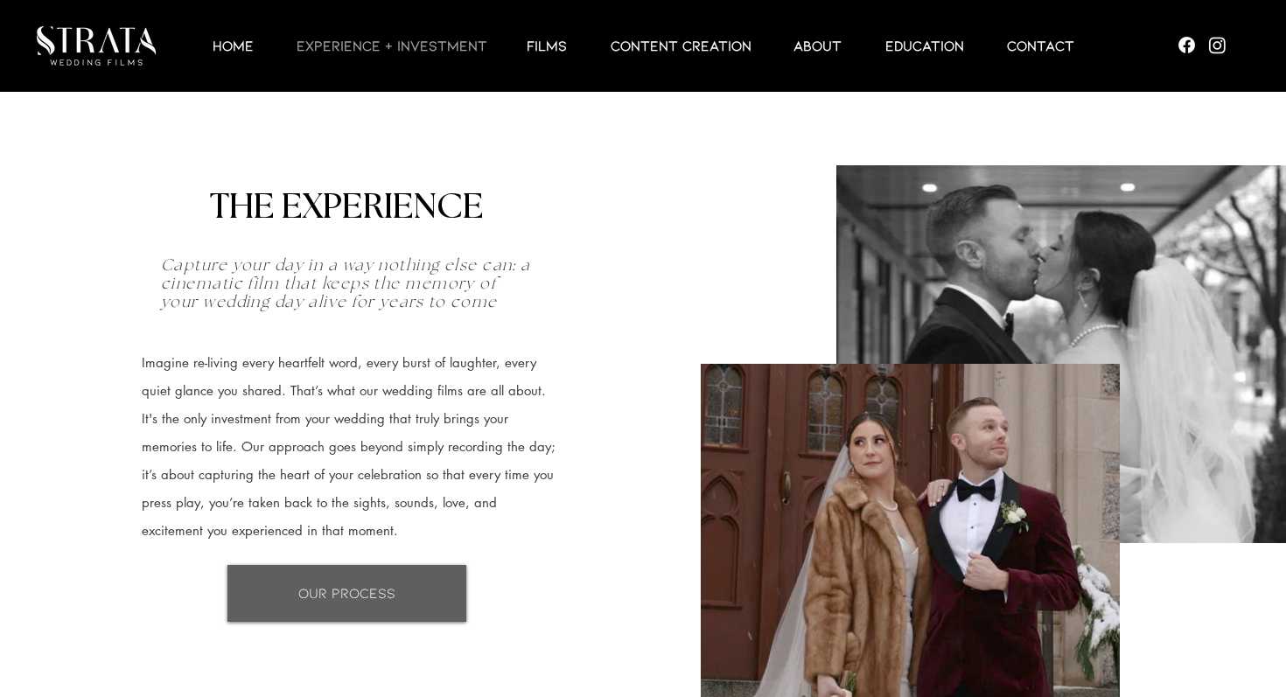
click at [357, 606] on link "OUR PROCESS" at bounding box center [346, 593] width 239 height 57
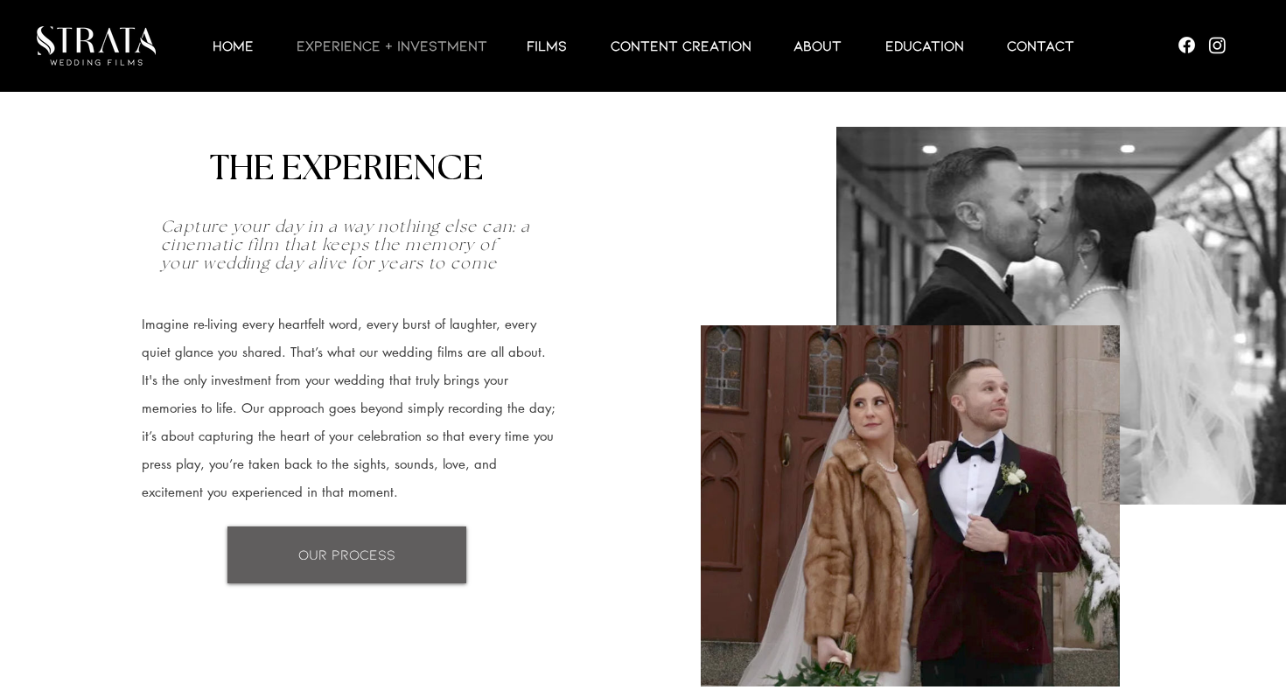
click at [357, 606] on div "THE EXPERIENCE Capture your day in a way nothing else can: a cinematic film tha…" at bounding box center [431, 382] width 722 height 493
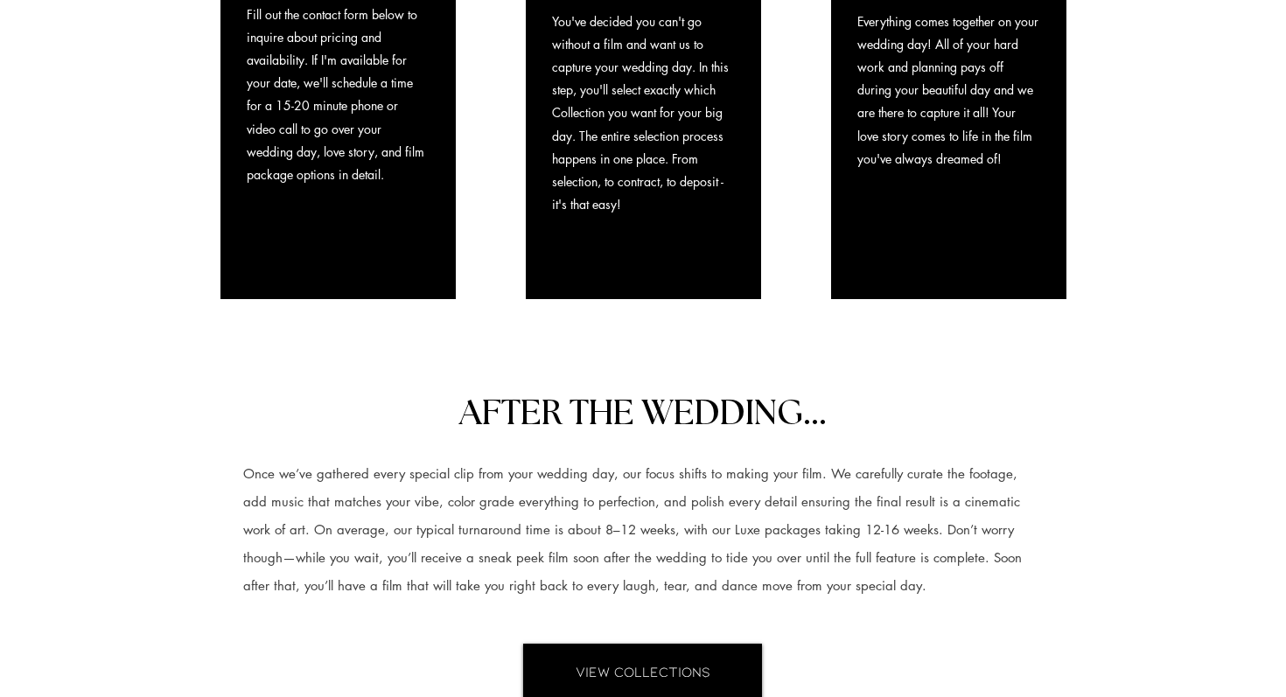
scroll to position [2046, 0]
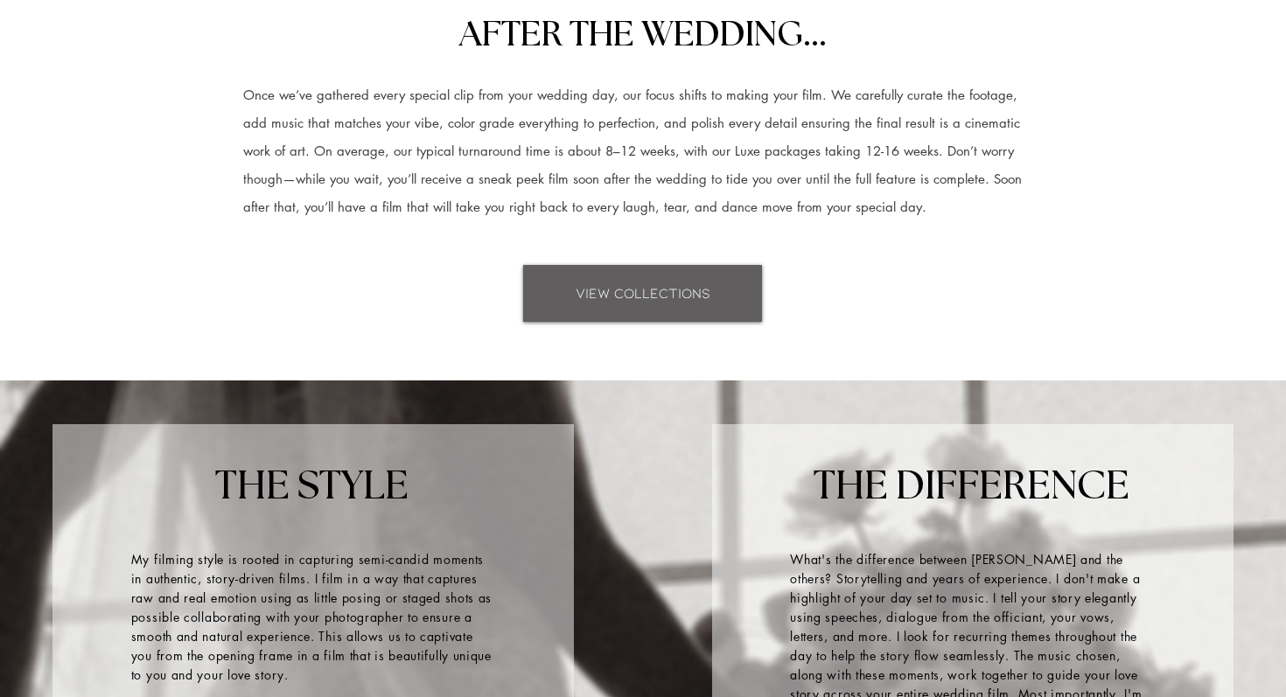
click at [629, 286] on span "VIEW COLLECTIONS" at bounding box center [643, 292] width 135 height 19
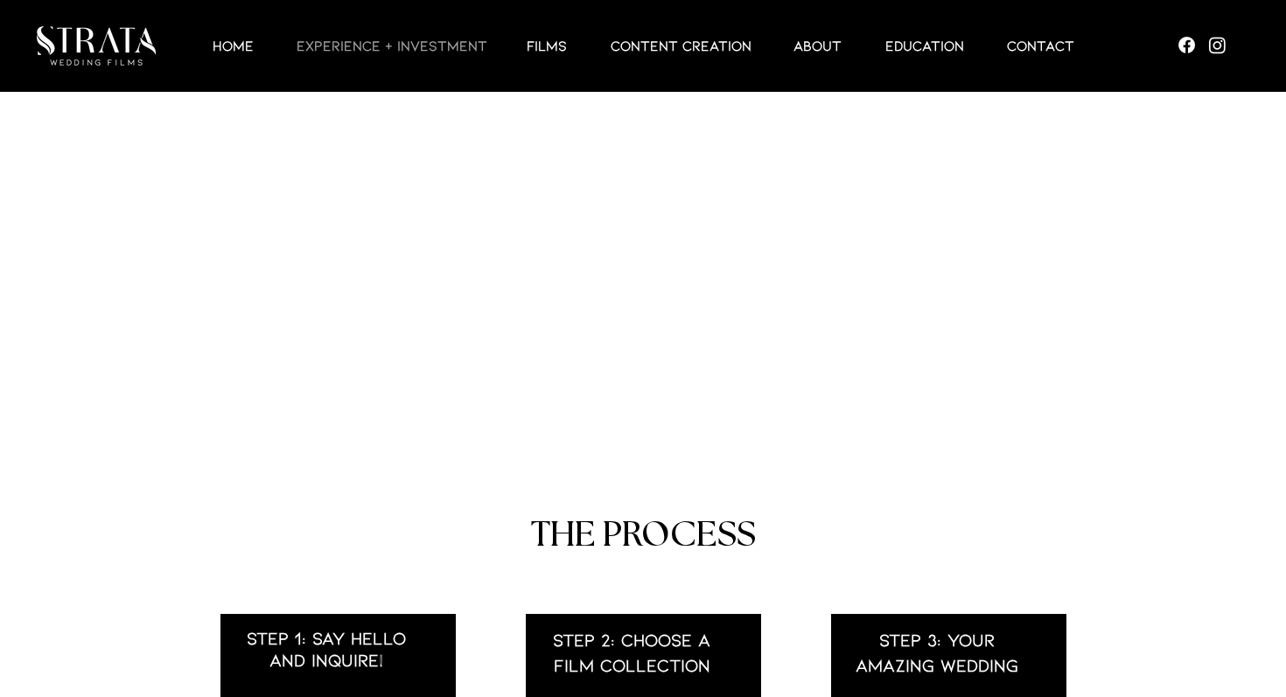
scroll to position [226, 0]
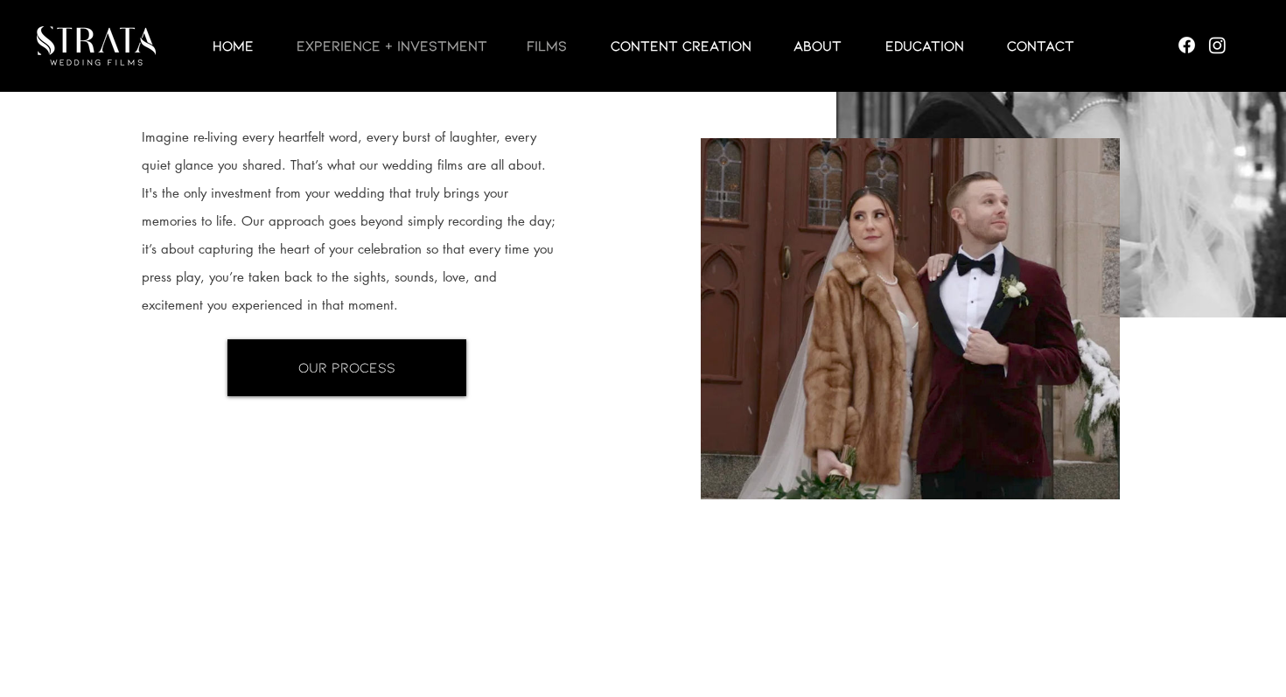
click at [559, 45] on p "Films" at bounding box center [547, 45] width 58 height 21
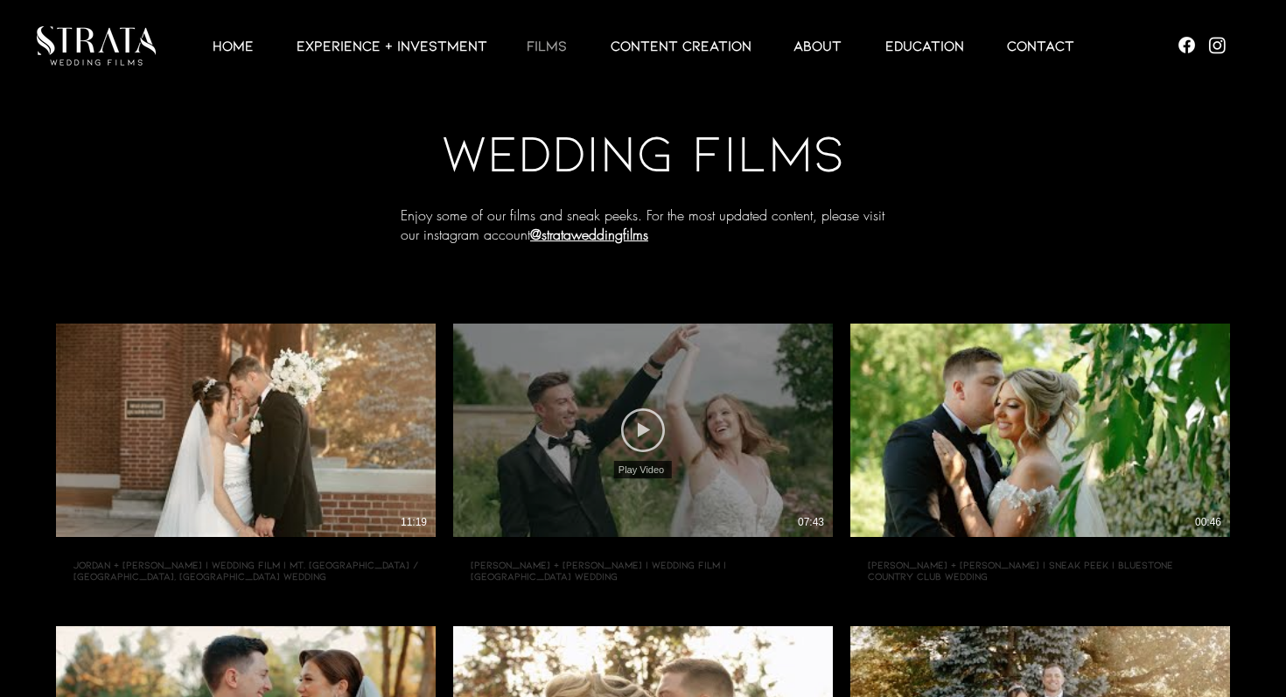
click at [654, 429] on icon "Play Video" at bounding box center [643, 431] width 44 height 44
type input "[URL][DOMAIN_NAME]"
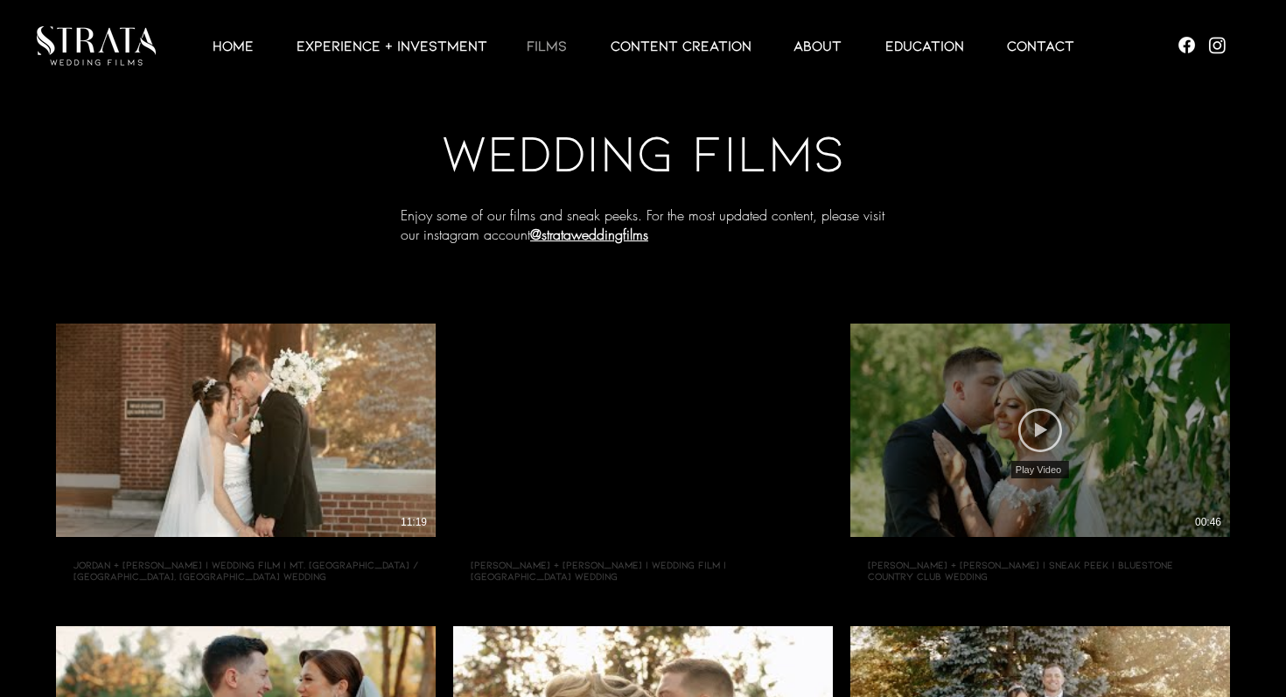
click at [1041, 433] on icon "Play Video" at bounding box center [1040, 431] width 44 height 44
type input "[URL][DOMAIN_NAME]"
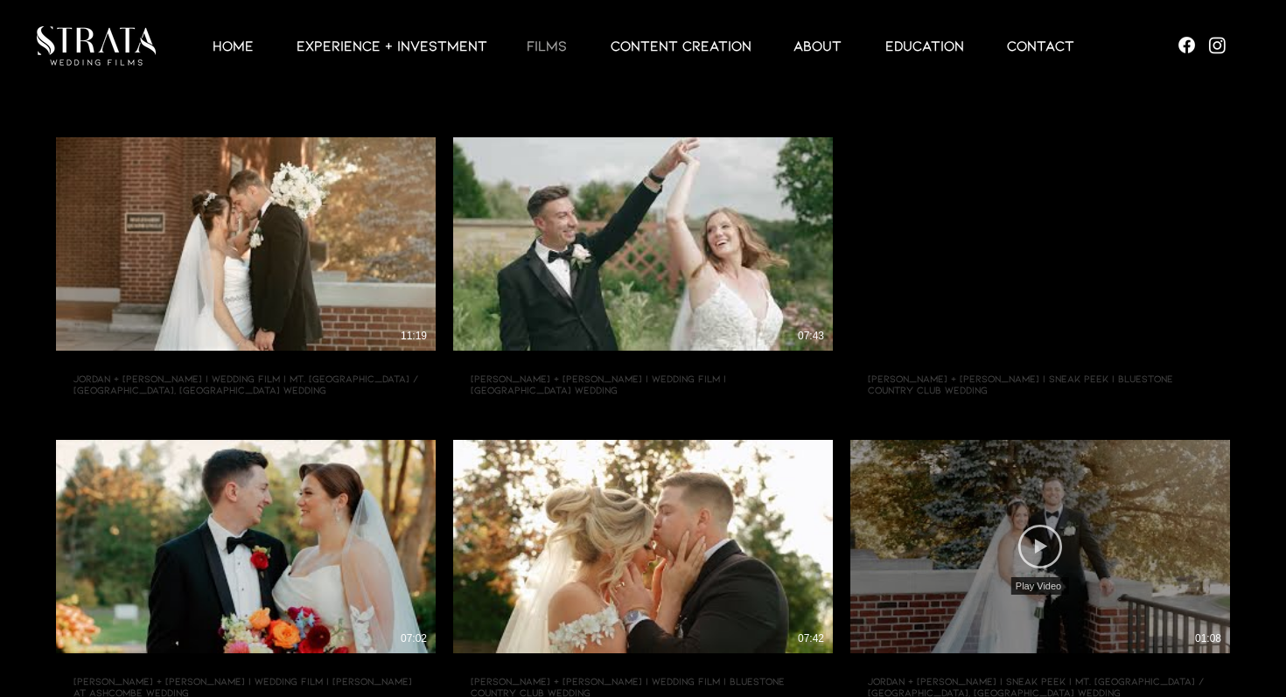
scroll to position [206, 0]
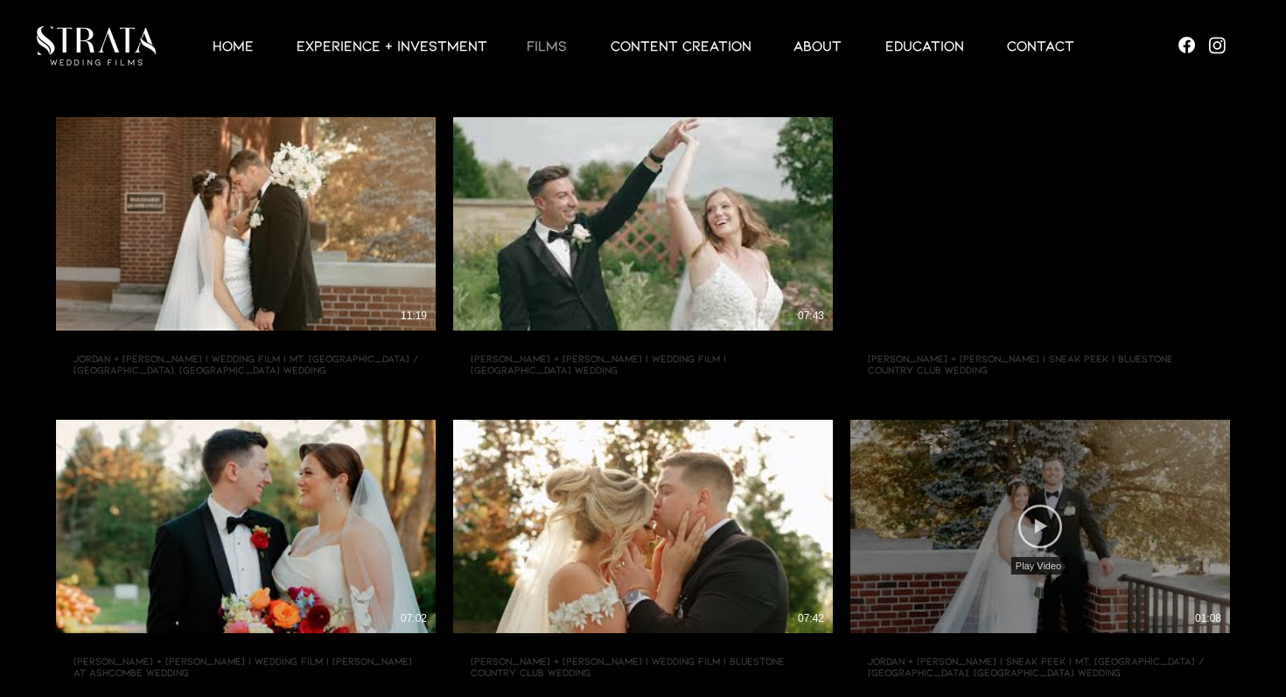
click at [1034, 523] on icon "Play Video" at bounding box center [1040, 527] width 44 height 44
type input "[URL][DOMAIN_NAME]"
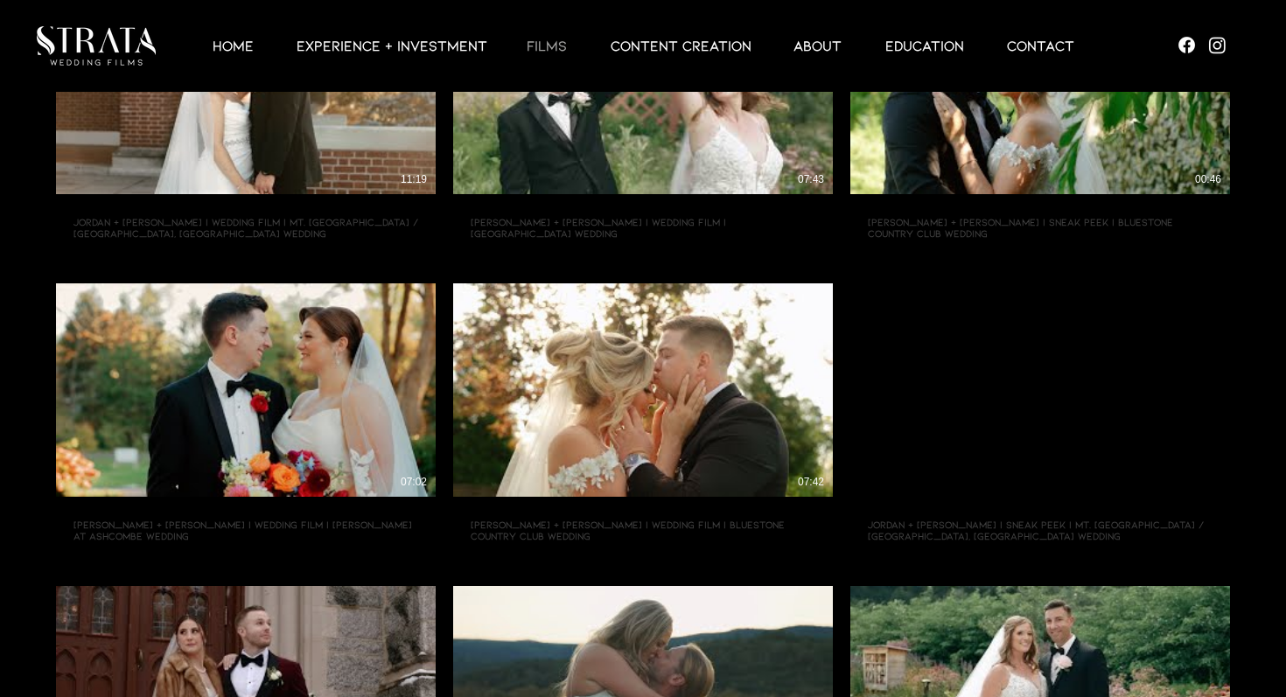
scroll to position [354, 0]
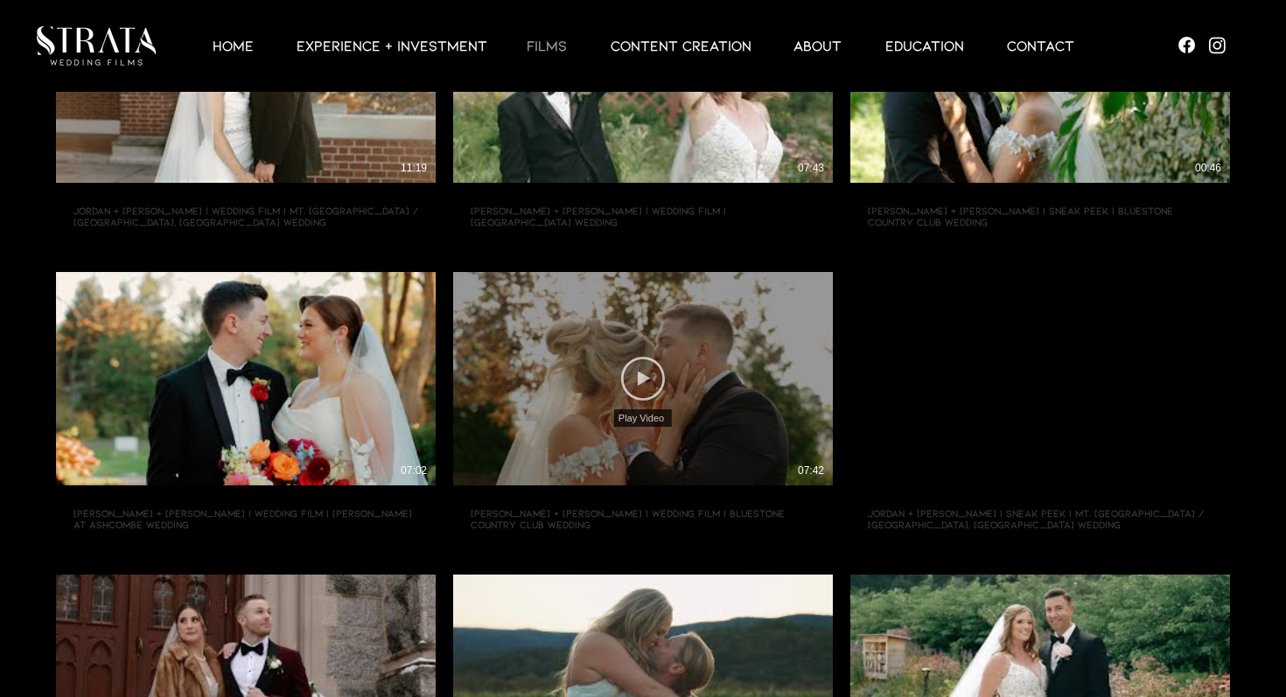
click at [646, 380] on icon "Play Video" at bounding box center [643, 379] width 44 height 44
type input "[URL][DOMAIN_NAME]"
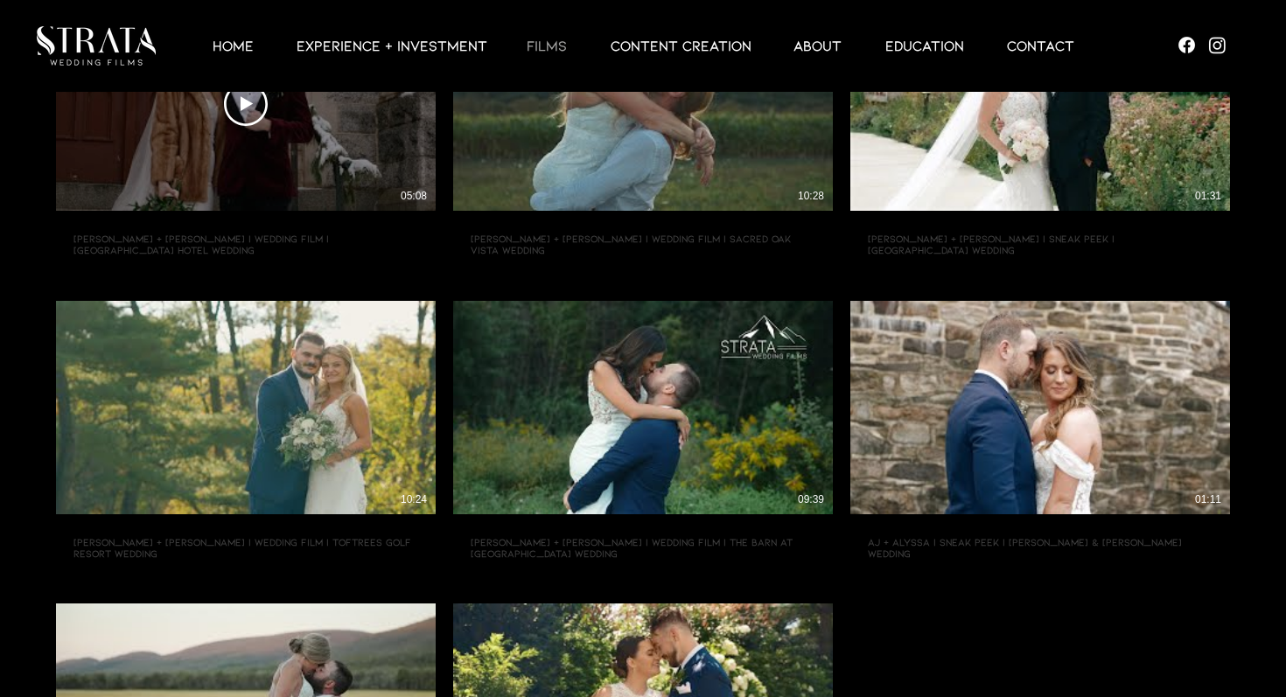
scroll to position [1214, 0]
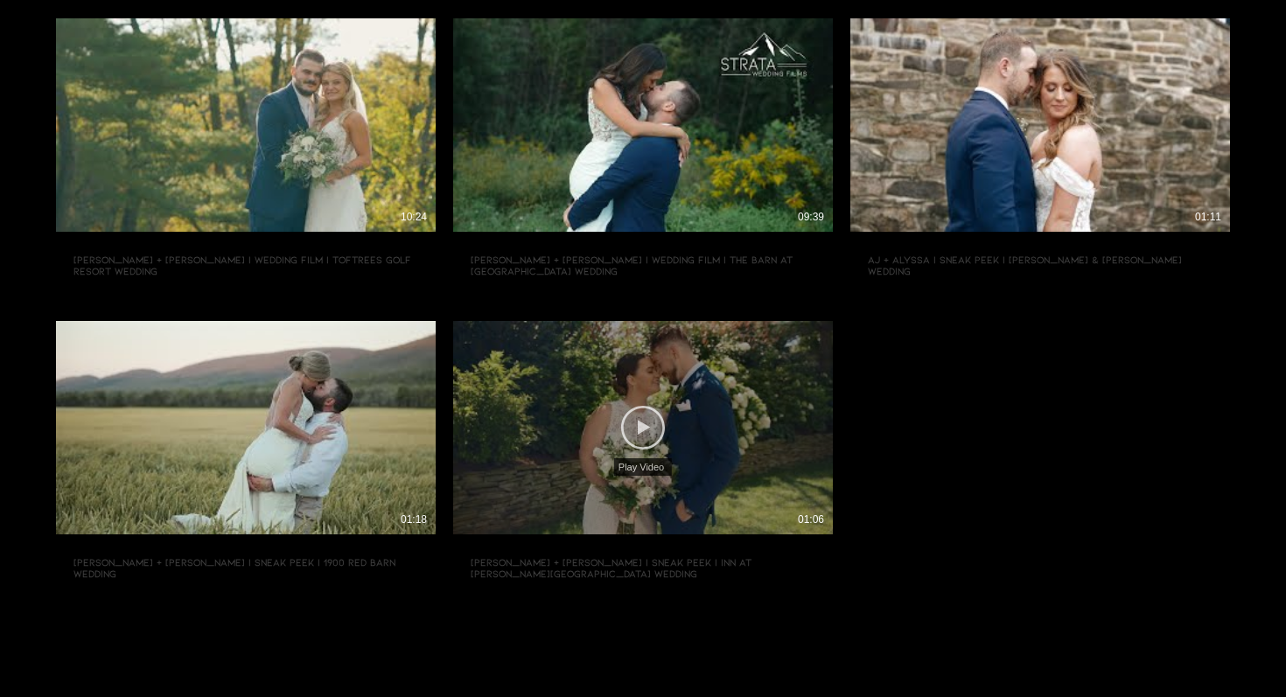
click at [654, 416] on icon "Play Video" at bounding box center [643, 428] width 44 height 44
type input "[URL][DOMAIN_NAME]"
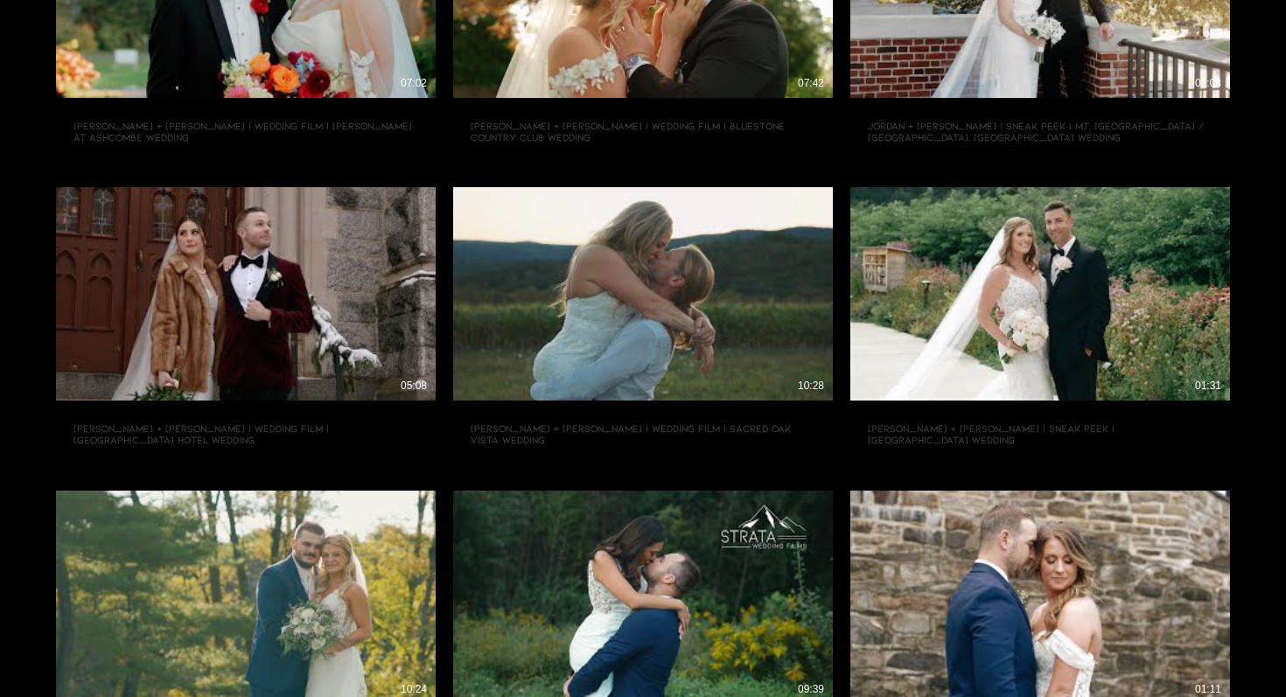
scroll to position [704, 0]
